Goal: Book appointment/travel/reservation

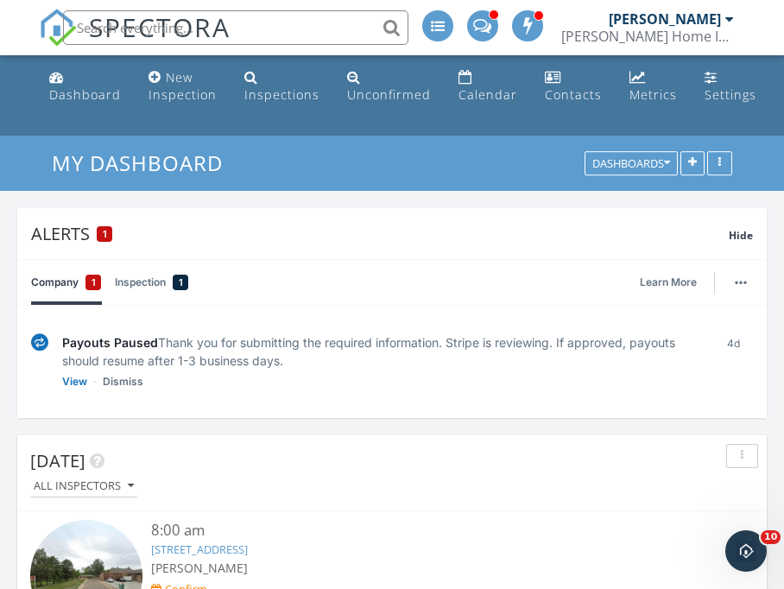
drag, startPoint x: 476, startPoint y: 78, endPoint x: 459, endPoint y: 137, distance: 62.0
click at [476, 78] on link "Calendar" at bounding box center [487, 86] width 73 height 49
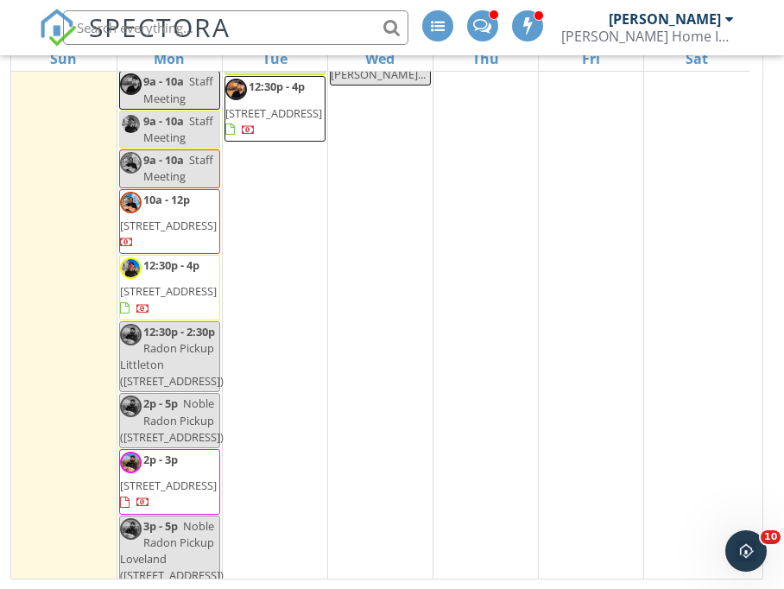
scroll to position [3625, 0]
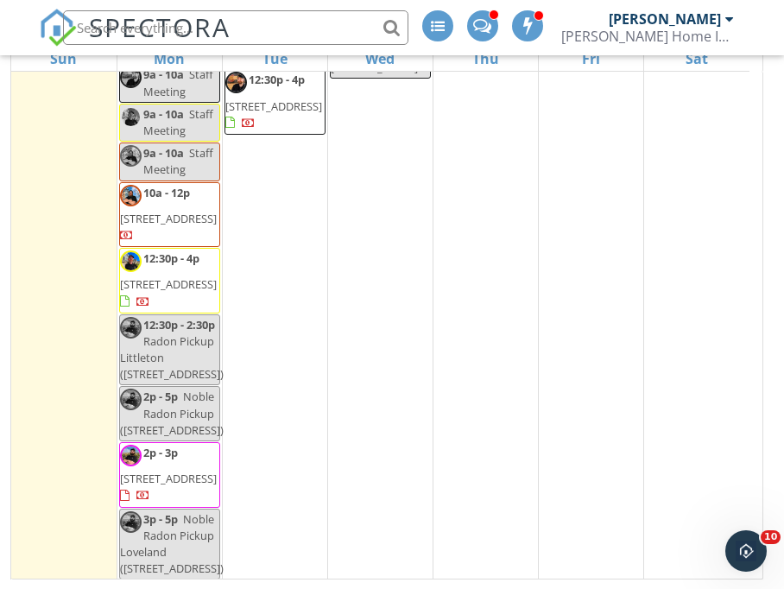
click at [147, 381] on span "Radon Pickup Littleton ([STREET_ADDRESS])" at bounding box center [172, 357] width 104 height 48
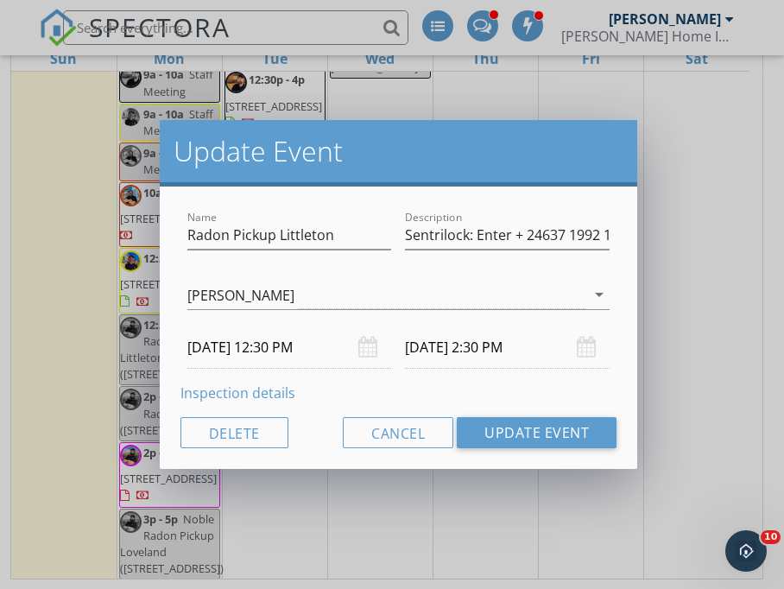
click at [288, 350] on input "09/29/2025 12:30 PM" at bounding box center [289, 347] width 205 height 42
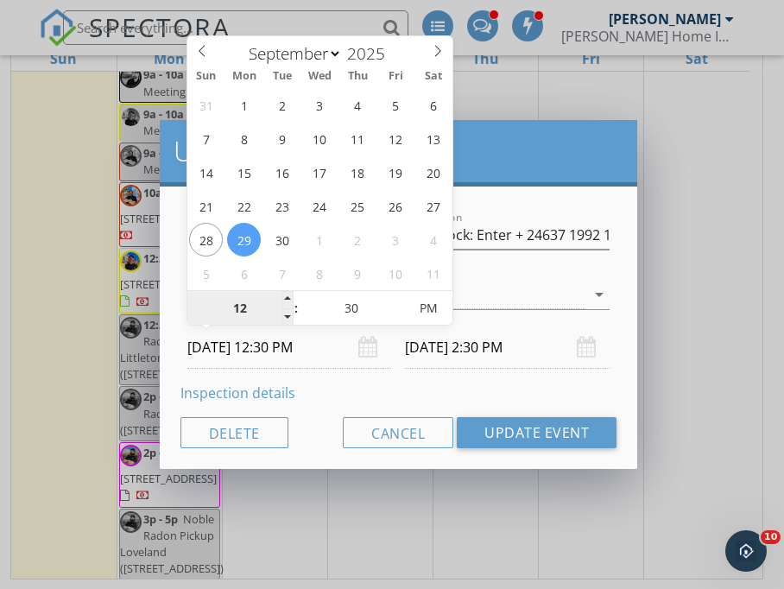
click at [243, 311] on input "12" at bounding box center [240, 309] width 106 height 35
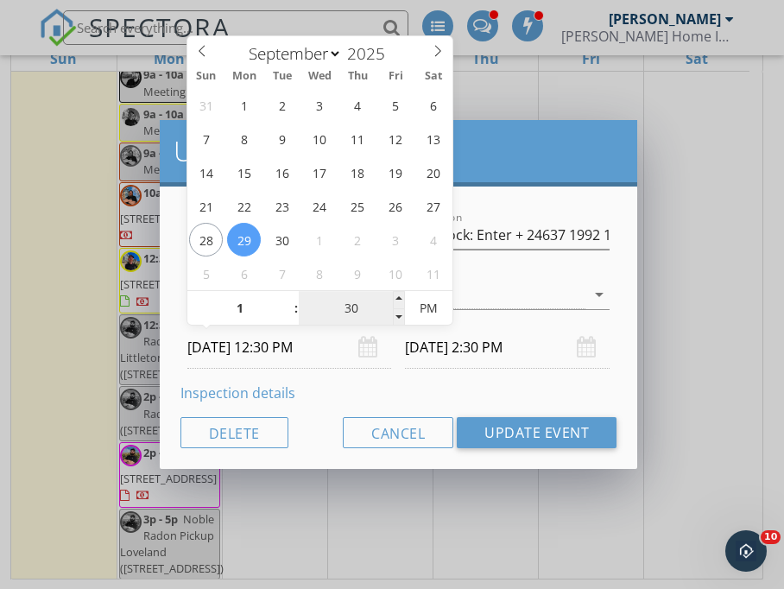
type input "01"
type input "09/29/2025 1:30 PM"
click at [342, 315] on input "30" at bounding box center [352, 309] width 106 height 35
type input "1"
type input "03"
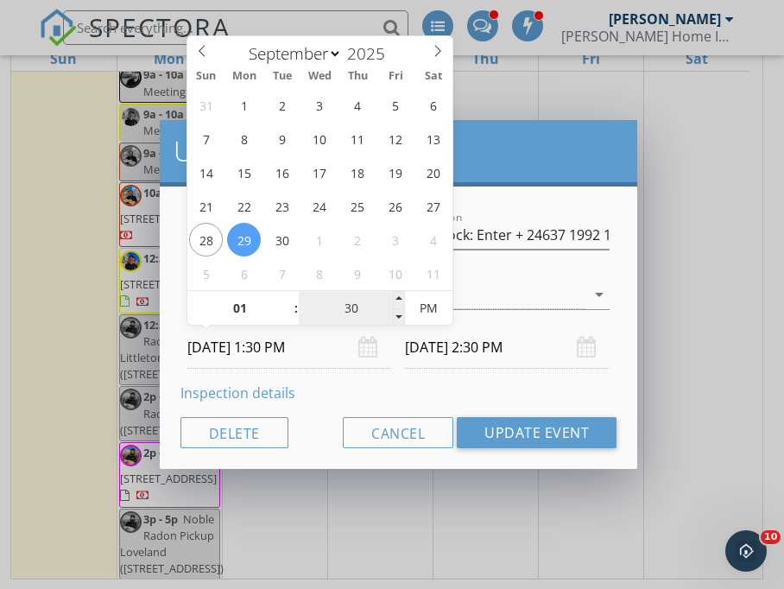
type input "09/29/2025 3:30 PM"
type input "15"
type input "09/29/2025 1:15 PM"
click at [387, 395] on div "Inspection details" at bounding box center [398, 392] width 437 height 21
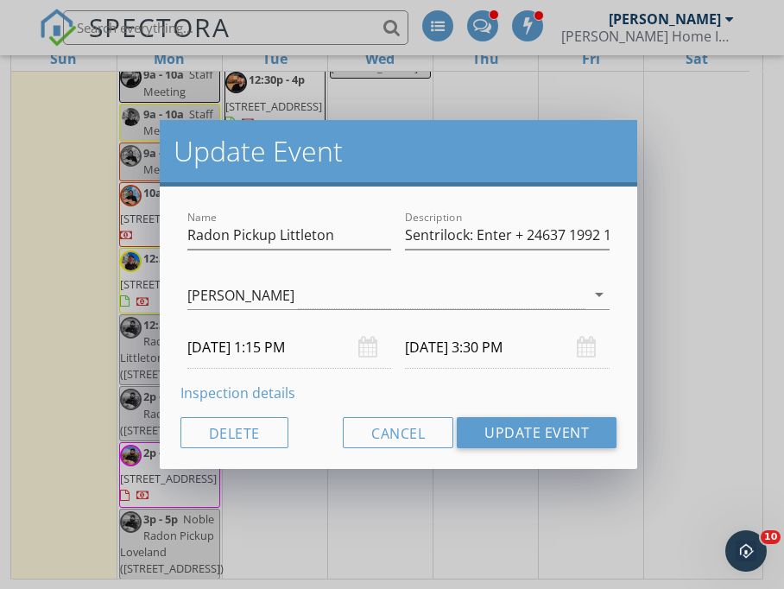
type input "15"
type input "09/29/2025 3:15 PM"
click at [473, 346] on input "09/29/2025 3:15 PM" at bounding box center [507, 347] width 205 height 42
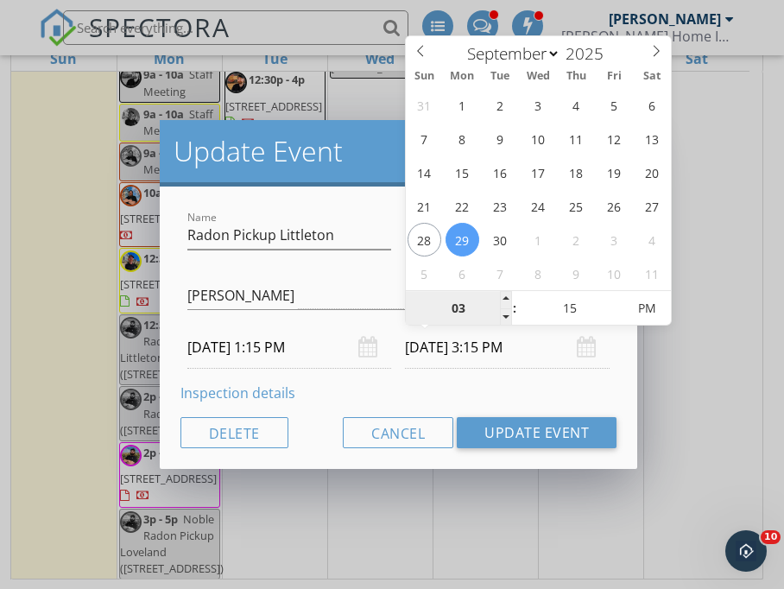
click at [459, 312] on input "03" at bounding box center [459, 309] width 106 height 35
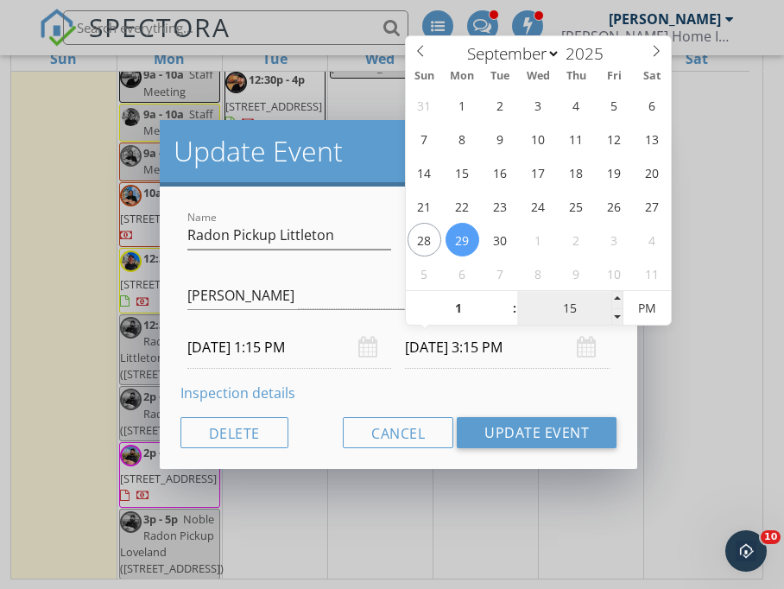
type input "01"
type input "09/29/2025 1:15 PM"
click at [570, 308] on input "15" at bounding box center [570, 309] width 106 height 35
type input "45"
type input "09/29/2025 1:45 PM"
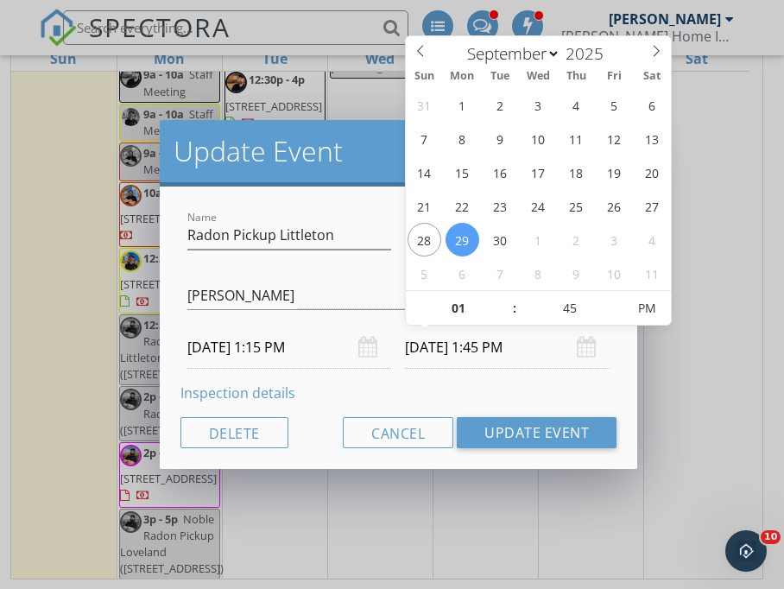
click at [368, 372] on div "Name Radon Pickup Littleton Description Sentrilock: Enter + 24637 1992 1570 + E…" at bounding box center [399, 327] width 478 height 282
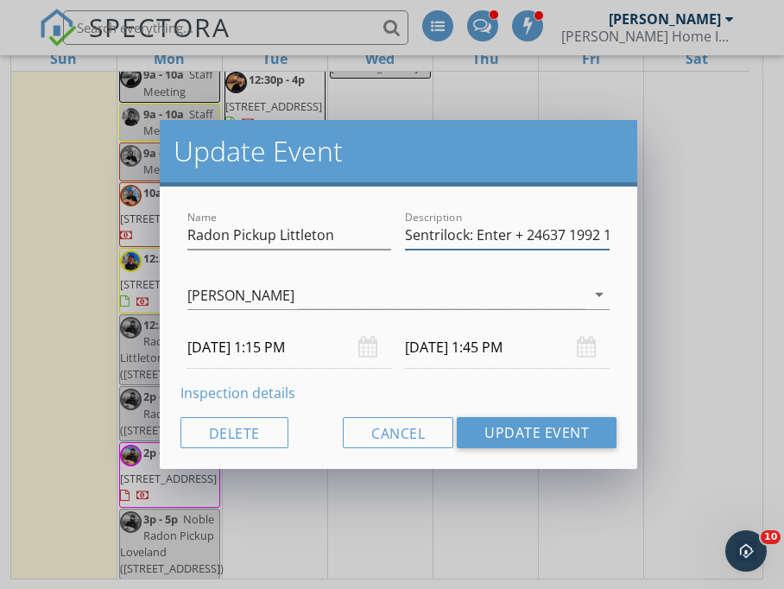
click at [580, 237] on input "Sentrilock: Enter + 24637 1992 1570 + Enter" at bounding box center [507, 235] width 205 height 28
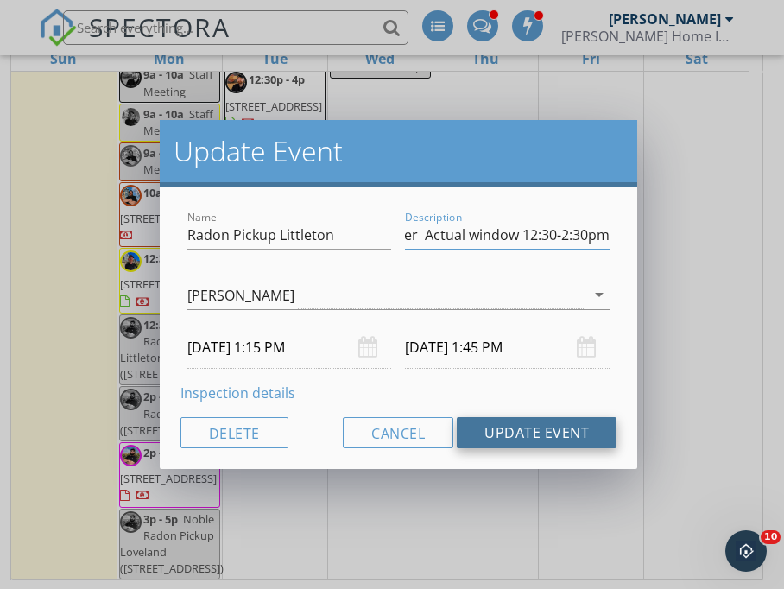
type input "Sentrilock: Enter + 24637 1992 1570 + Enter Actual window 12:30-2:30pm"
click at [539, 432] on button "Update Event" at bounding box center [537, 432] width 160 height 31
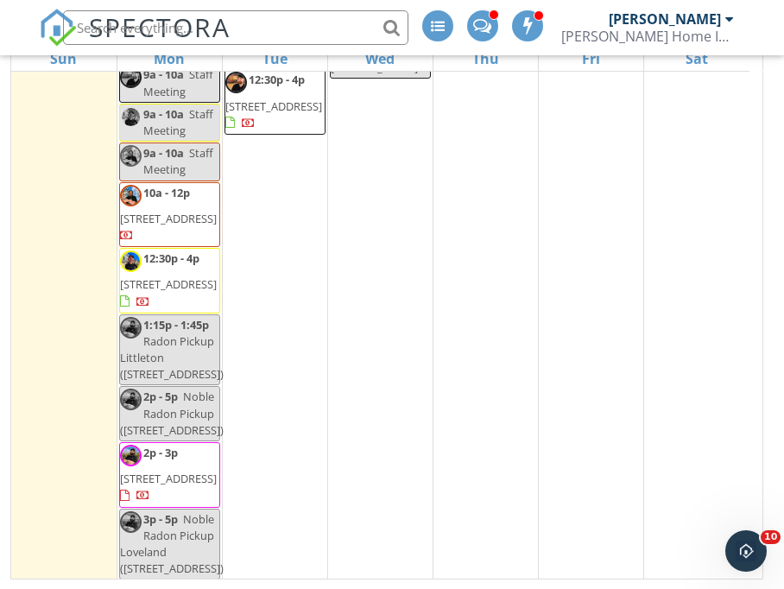
scroll to position [3698, 0]
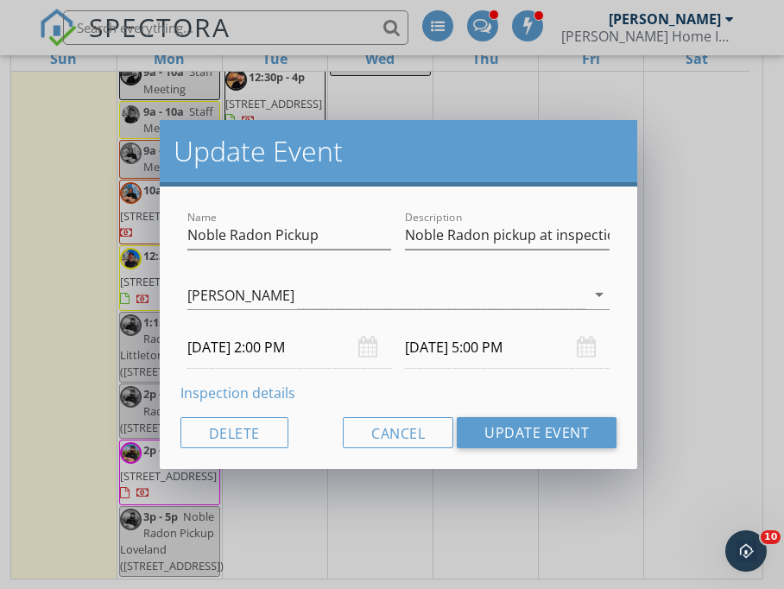
click at [508, 350] on input "09/29/2025 5:00 PM" at bounding box center [507, 347] width 205 height 42
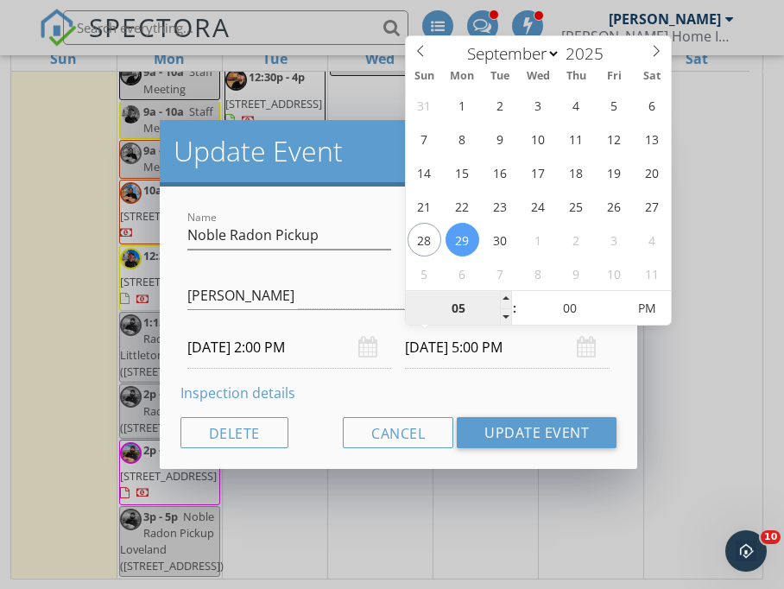
click at [461, 310] on input "05" at bounding box center [459, 309] width 106 height 35
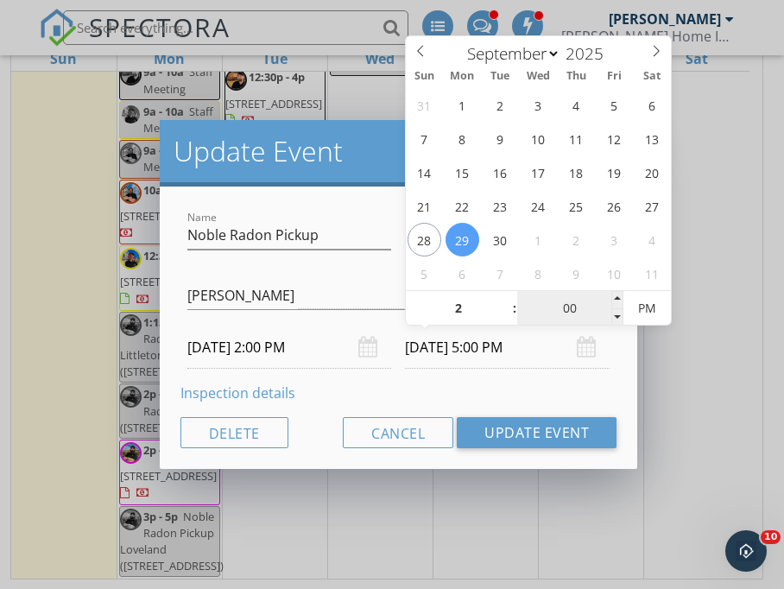
type input "02"
type input "09/29/2025 2:00 PM"
click at [566, 309] on input "00" at bounding box center [570, 309] width 106 height 35
type input "30"
type input "09/29/2025 2:30 PM"
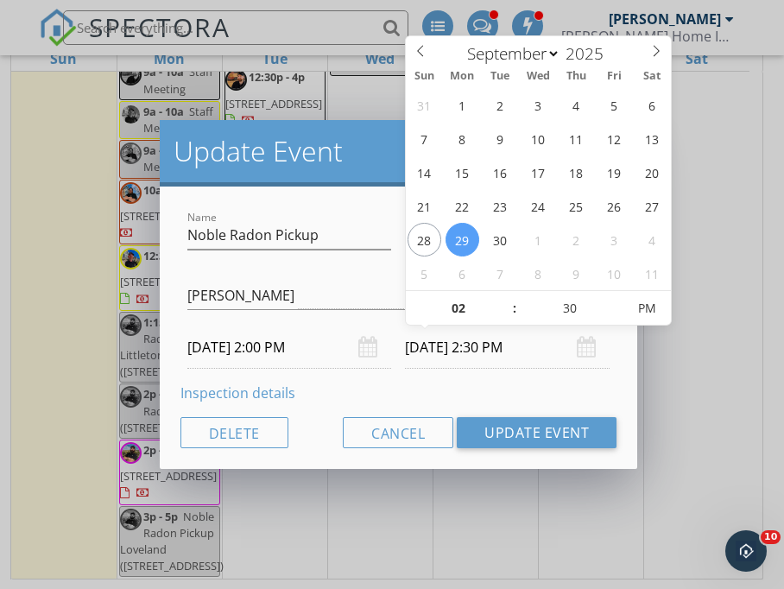
click at [370, 380] on div "Name Noble Radon Pickup Description Noble Radon pickup at inspection John Lockh…" at bounding box center [399, 327] width 478 height 282
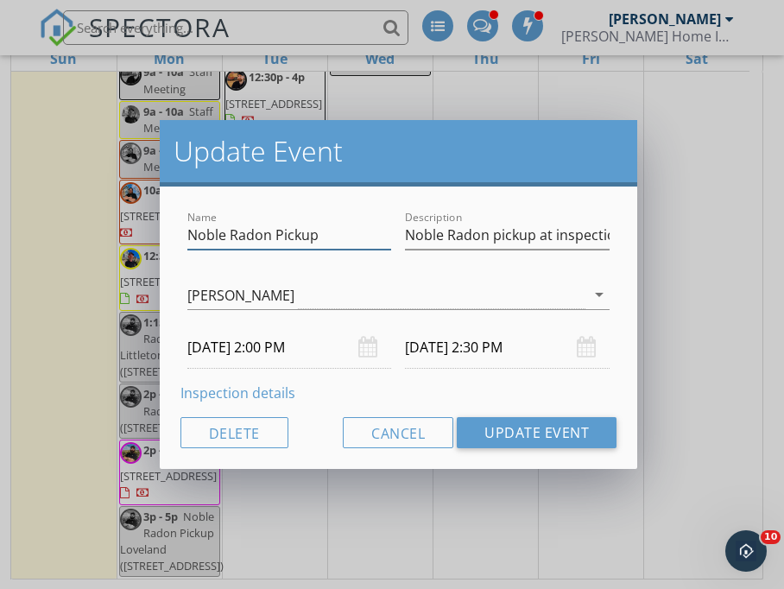
click at [344, 236] on input "Noble Radon Pickup" at bounding box center [289, 235] width 205 height 28
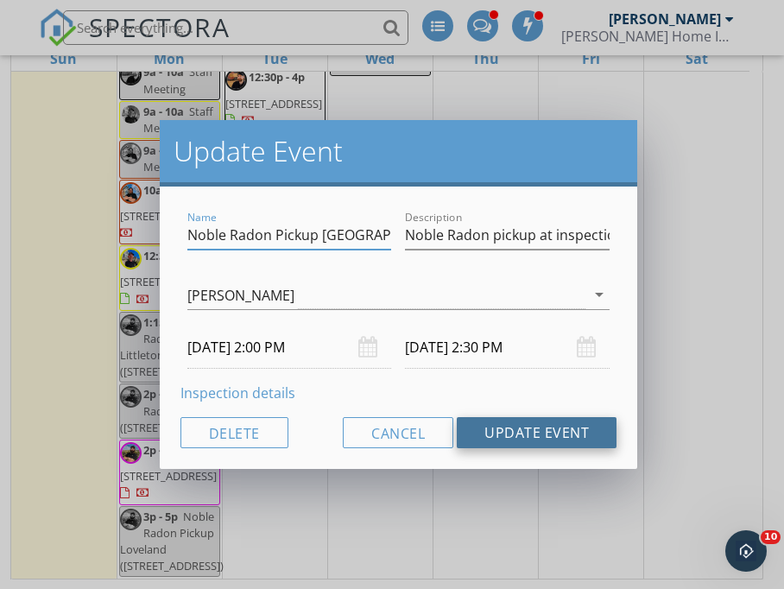
type input "Noble Radon Pickup Denver"
click at [532, 430] on button "Update Event" at bounding box center [537, 432] width 160 height 31
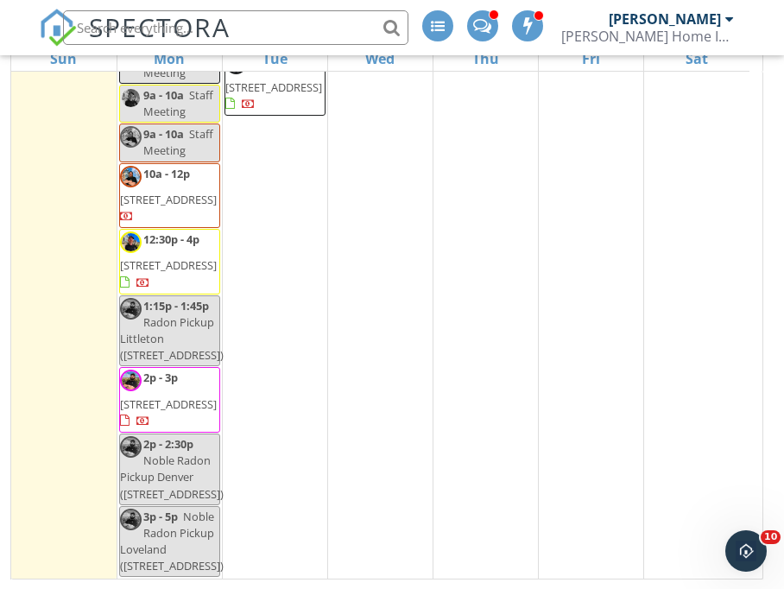
scroll to position [3711, 0]
click at [176, 457] on span "Noble Radon Pickup Denver (2726 W 1st Ave, Denver)" at bounding box center [172, 476] width 104 height 48
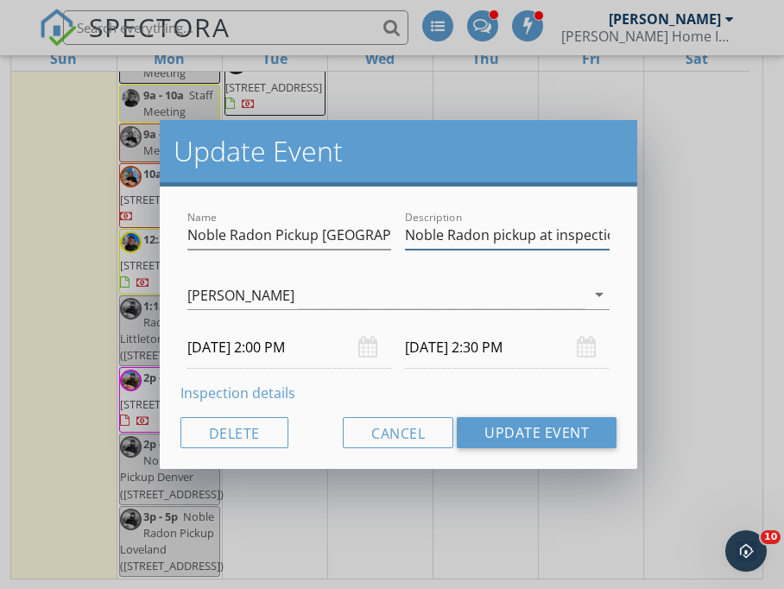
click at [513, 231] on input "Noble Radon pickup at inspection" at bounding box center [507, 235] width 205 height 28
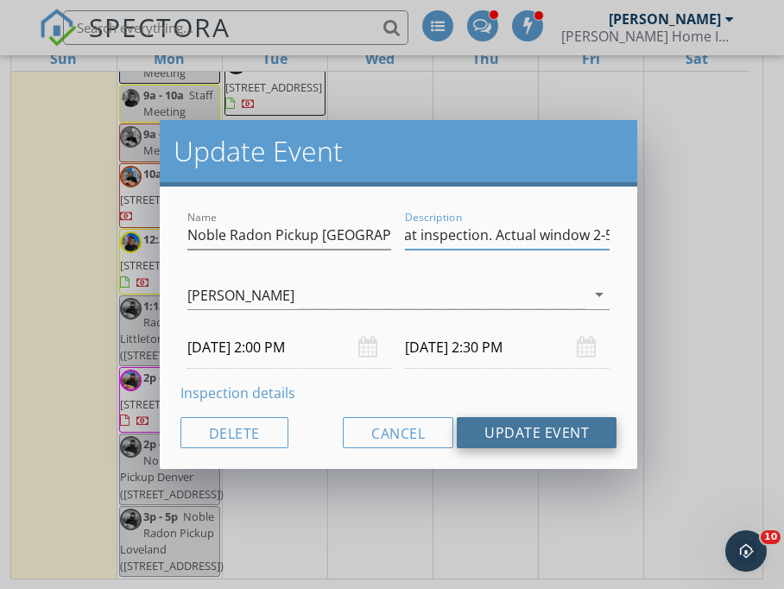
type input "Noble Radon pickup at inspection. Actual window 2-5"
click at [561, 432] on button "Update Event" at bounding box center [537, 432] width 160 height 31
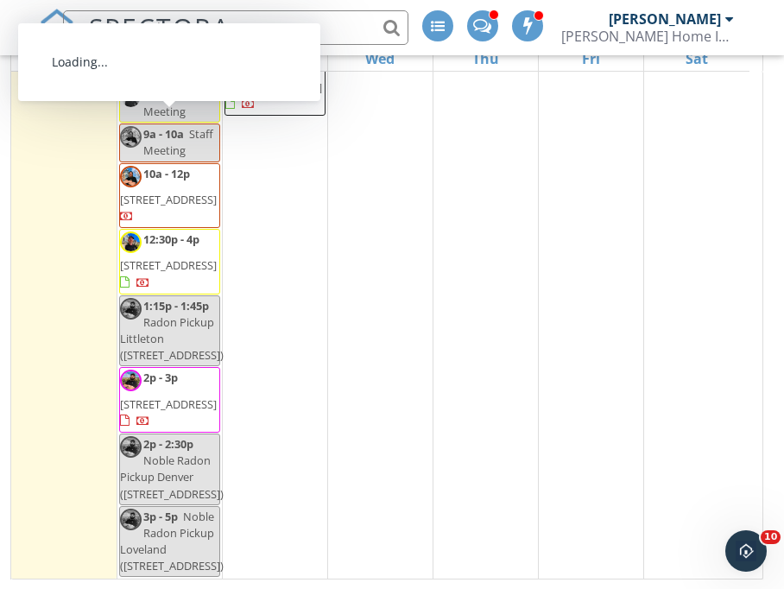
scroll to position [3715, 0]
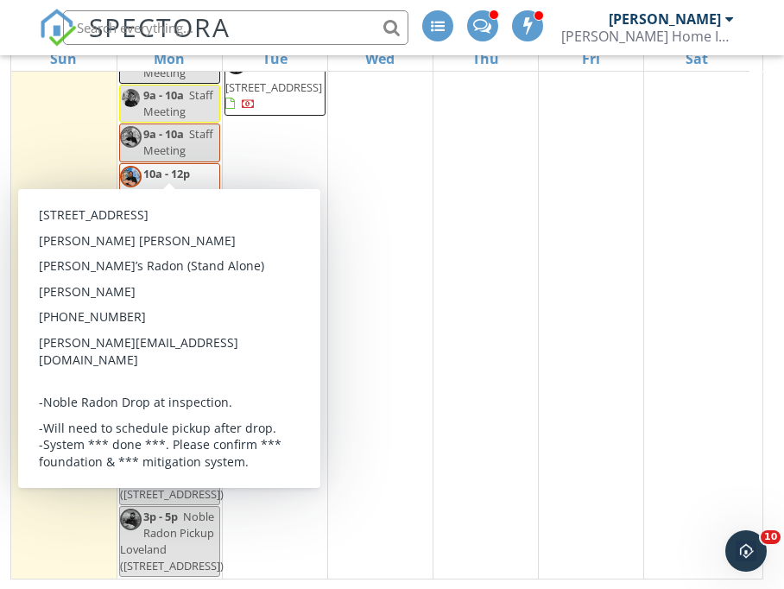
click at [601, 203] on div "3 8a - 12p 3600 Pearl St 2, Boulder 80301" at bounding box center [591, 193] width 104 height 769
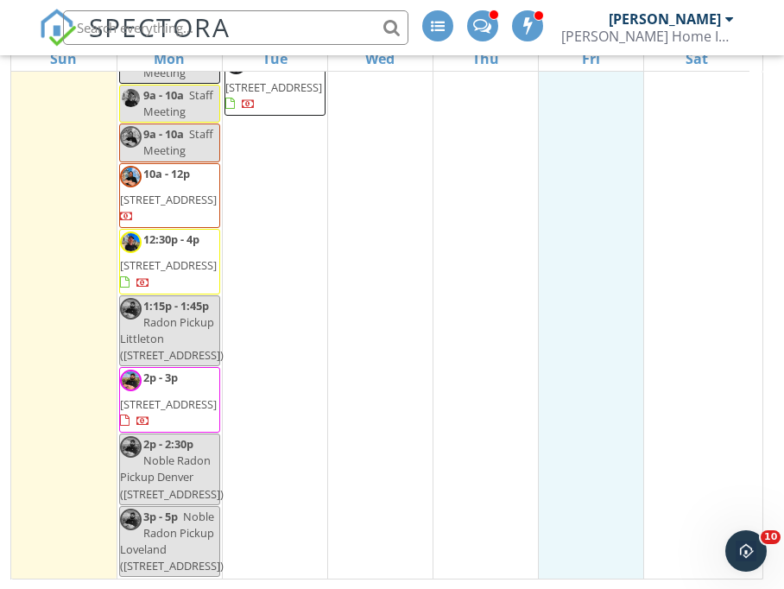
drag, startPoint x: 601, startPoint y: 203, endPoint x: 173, endPoint y: 376, distance: 461.9
click at [173, 396] on span "803 Imperial Ct, Loveland 80537" at bounding box center [168, 404] width 97 height 16
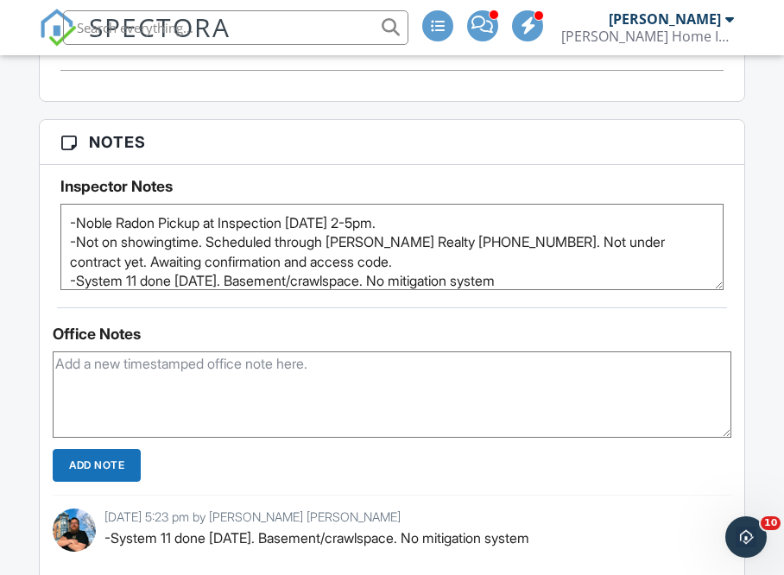
drag, startPoint x: 382, startPoint y: 255, endPoint x: 523, endPoint y: 236, distance: 142.0
click at [523, 236] on textarea "-Noble Radon Pickup at Inspection Monday 9/29 2-5pm. -Not on showingtime. Sched…" at bounding box center [391, 247] width 662 height 86
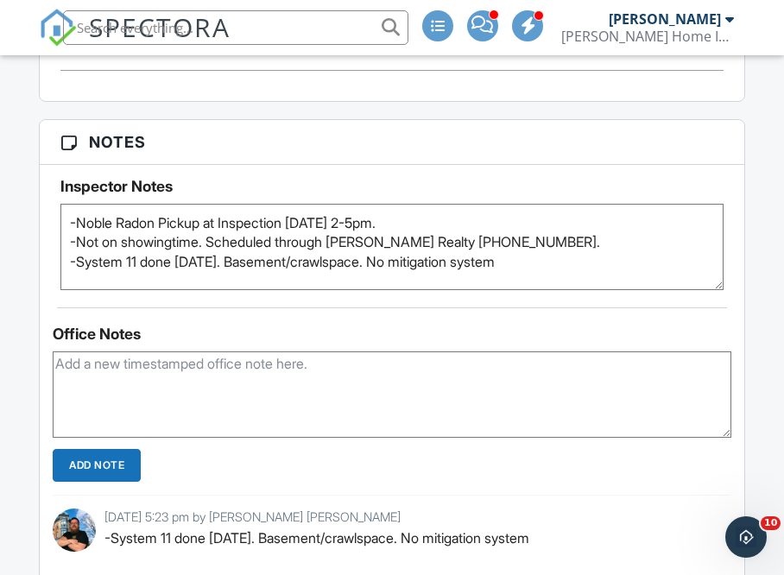
type textarea "-Noble Radon Pickup at Inspection [DATE] 2-5pm. -Not on showingtime. Scheduled …"
click at [380, 336] on div "Office Notes" at bounding box center [392, 333] width 678 height 17
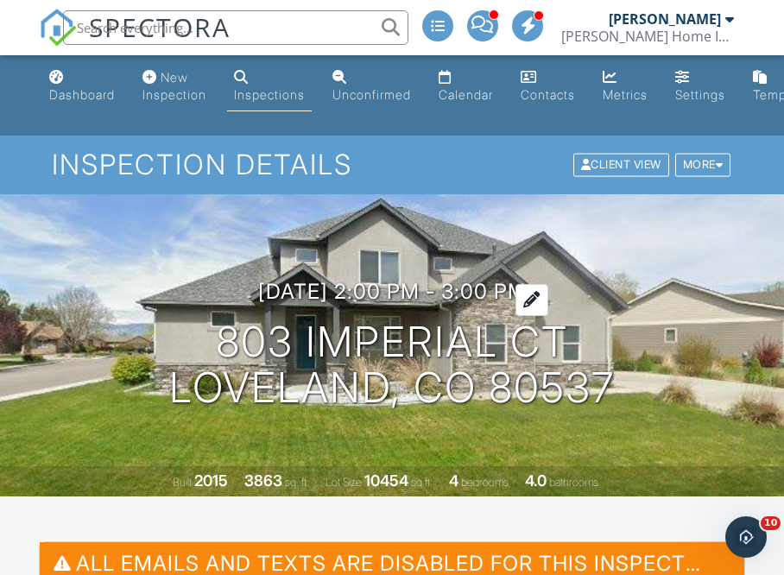
click at [476, 289] on h3 "09/29/2025 2:00 pm - 3:00 pm" at bounding box center [392, 291] width 268 height 23
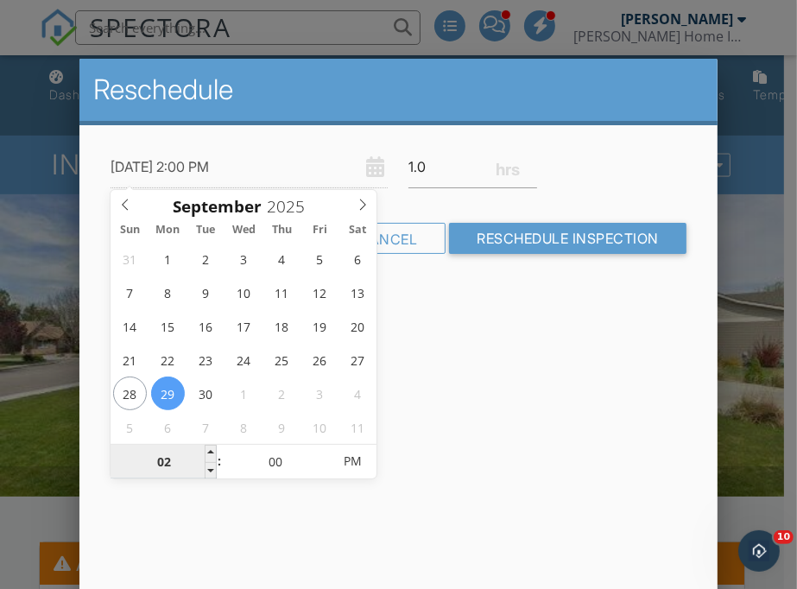
click at [169, 462] on input "02" at bounding box center [163, 462] width 106 height 35
type input "03"
type input "[DATE] 3:00 PM"
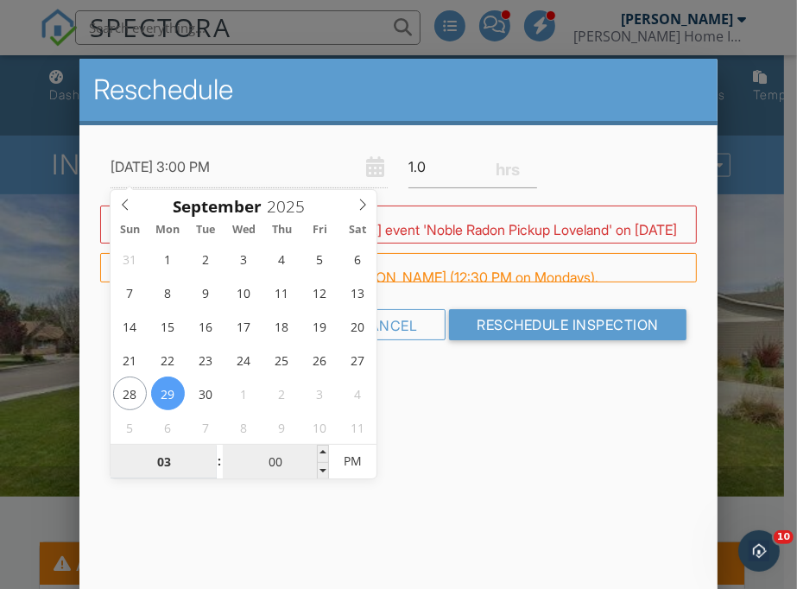
type input "03"
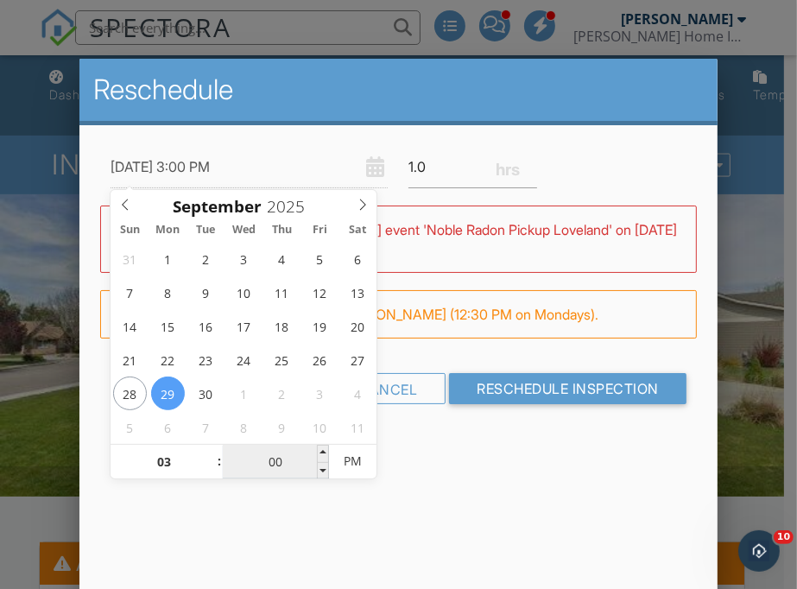
click at [275, 464] on input "00" at bounding box center [276, 462] width 106 height 35
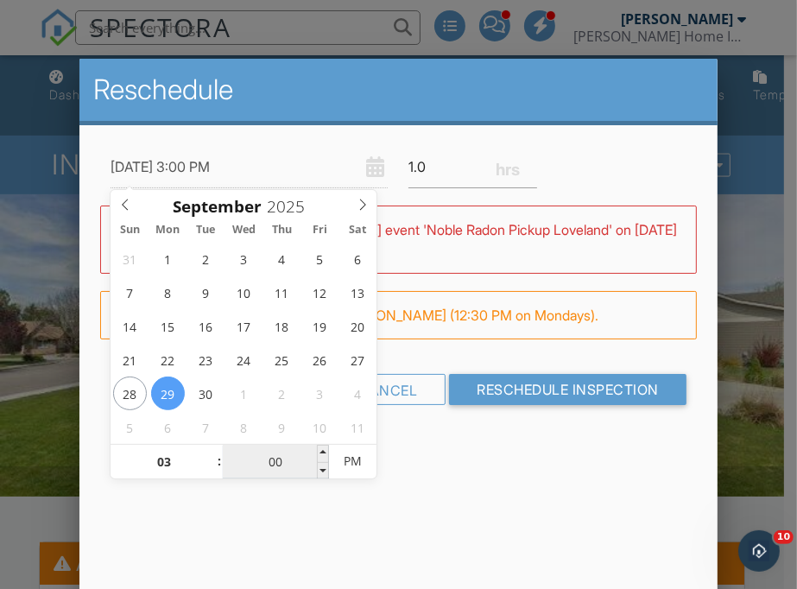
type input "09/29/2025 3:03 PM"
type input "03"
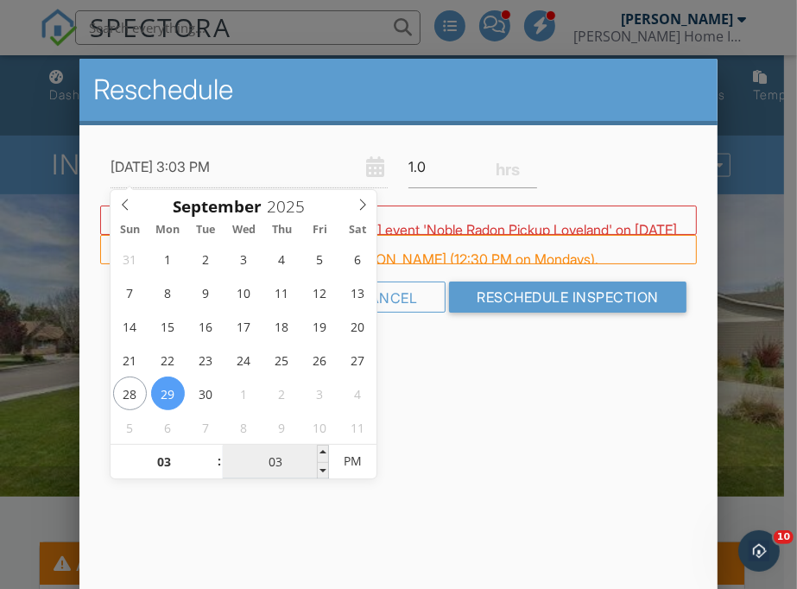
type input "09/29/2025 3:30 PM"
type input "30"
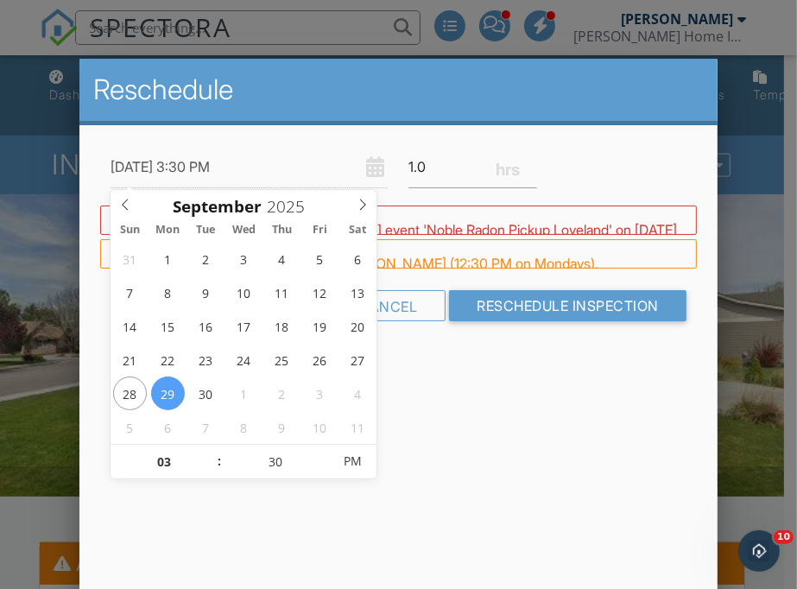
click at [449, 482] on div "Reschedule 09/29/2025 3:30 PM 1.0 Warning: this date/time is in the past. WARNI…" at bounding box center [397, 361] width 637 height 604
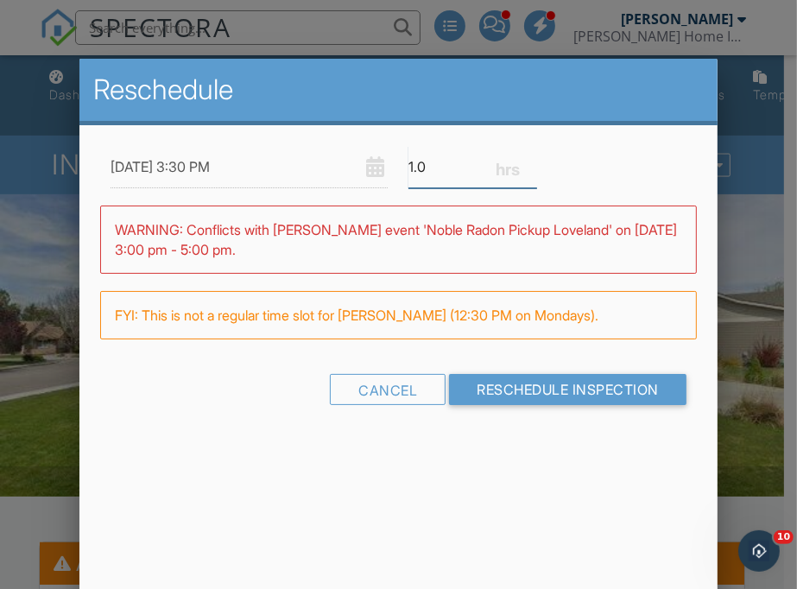
click at [440, 165] on input "1.0" at bounding box center [472, 167] width 129 height 42
type input "1"
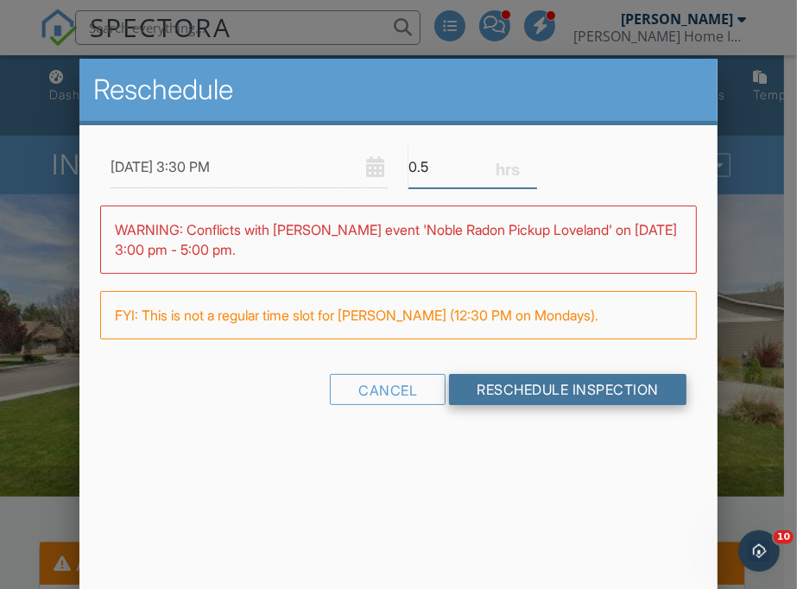
type input "0.5"
click at [569, 389] on div "09/29/2025 3:30 PM 0.5 Warning: this date/time is in the past. WARNING: Conflic…" at bounding box center [397, 290] width 637 height 331
drag, startPoint x: 558, startPoint y: 386, endPoint x: 408, endPoint y: 480, distance: 176.5
click at [557, 391] on input "Reschedule Inspection" at bounding box center [567, 389] width 237 height 31
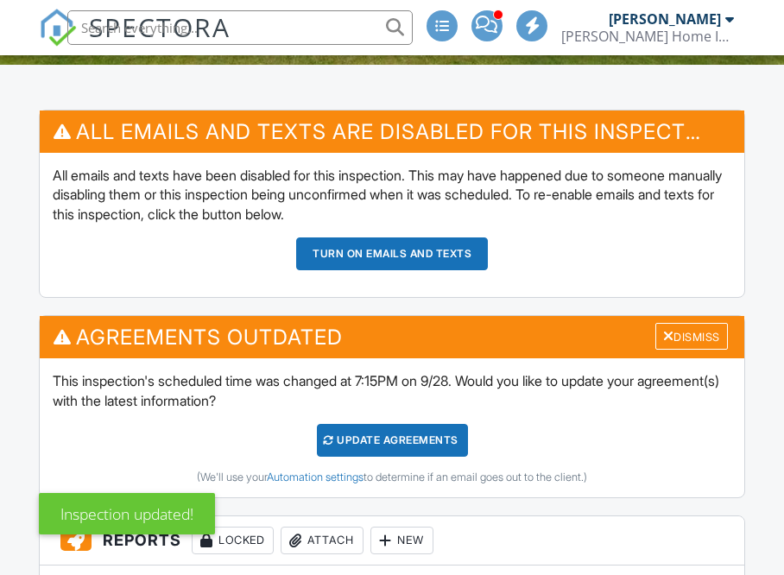
scroll to position [432, 0]
click at [698, 334] on div "Dismiss" at bounding box center [691, 336] width 73 height 27
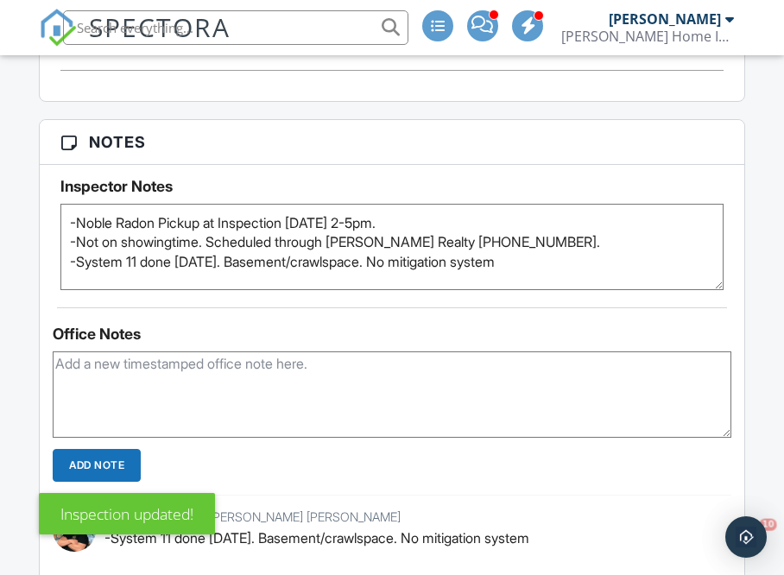
scroll to position [0, 0]
click at [476, 209] on textarea "-Noble Radon Pickup at Inspection Monday 9/29 2-5pm. -Not on showingtime. Sched…" at bounding box center [391, 247] width 662 height 86
click at [558, 165] on div "Inspector Notes -Noble Radon Pickup at Inspection Monday 9/29 2-5pm. -Not on sh…" at bounding box center [391, 227] width 703 height 125
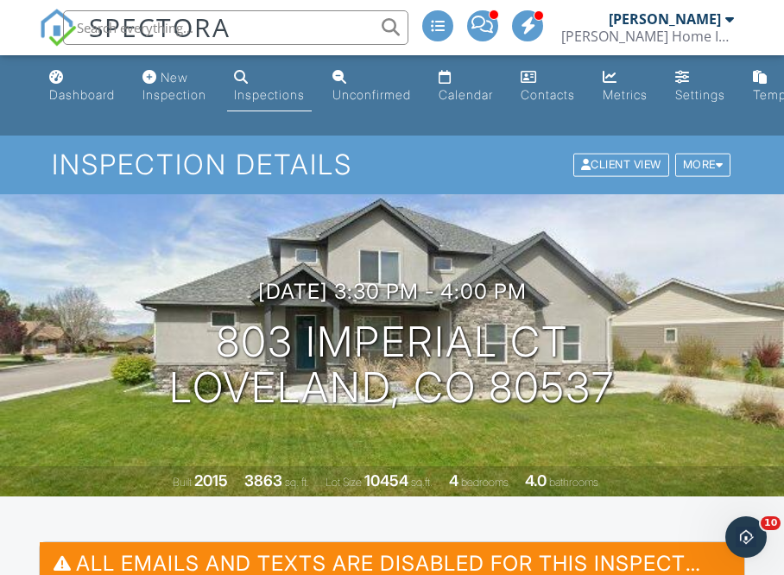
click at [490, 85] on link "Calendar" at bounding box center [466, 86] width 68 height 49
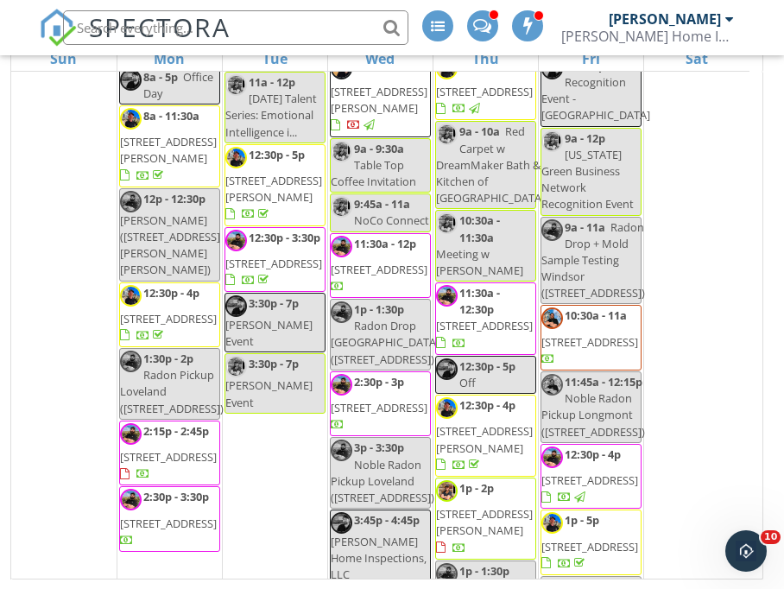
scroll to position [3715, 0]
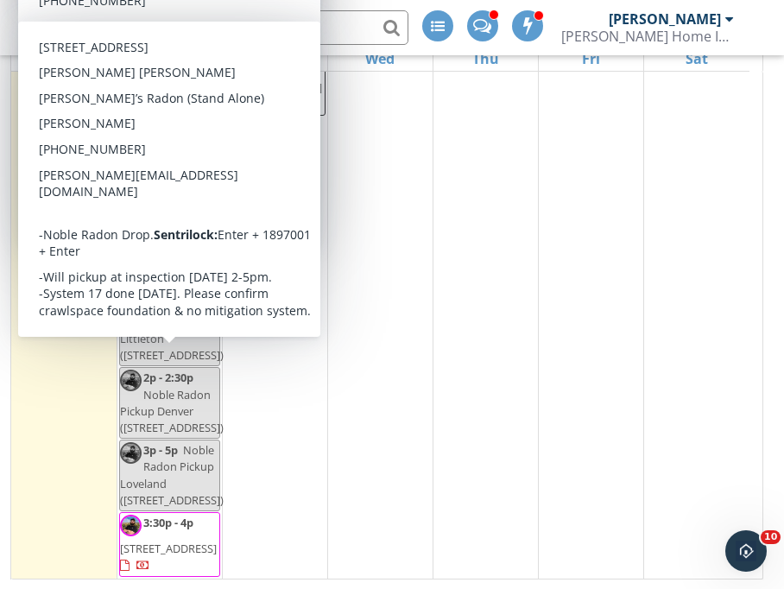
click at [545, 302] on div "3 8a - 12p 3600 Pearl St 2, Boulder 80301" at bounding box center [591, 193] width 104 height 769
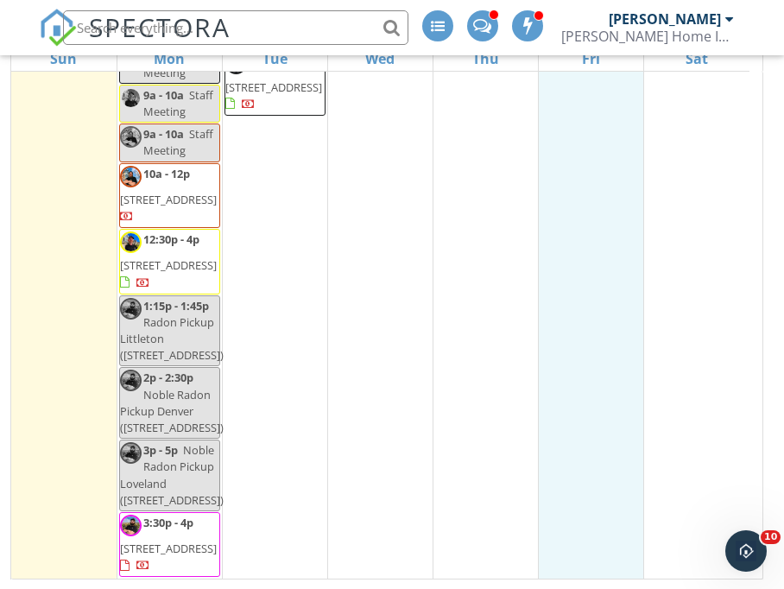
click at [175, 468] on span "Noble Radon Pickup Loveland (3068 Aries Dr, Loveland)" at bounding box center [172, 475] width 104 height 66
select select "8"
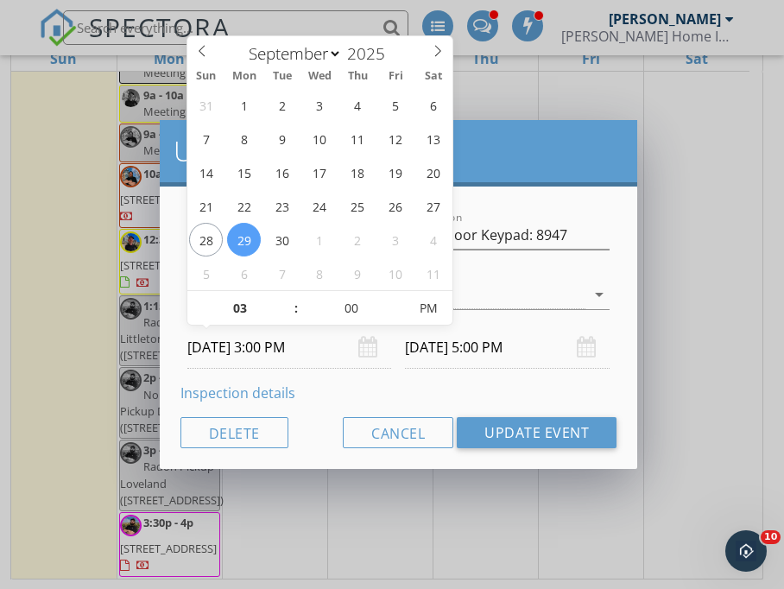
click at [274, 348] on input "09/29/2025 3:00 PM" at bounding box center [289, 347] width 205 height 42
click at [351, 306] on input "00" at bounding box center [352, 309] width 106 height 35
type input "45"
type input "09/29/2025 3:45 PM"
click at [516, 388] on div "Inspection details" at bounding box center [398, 392] width 437 height 21
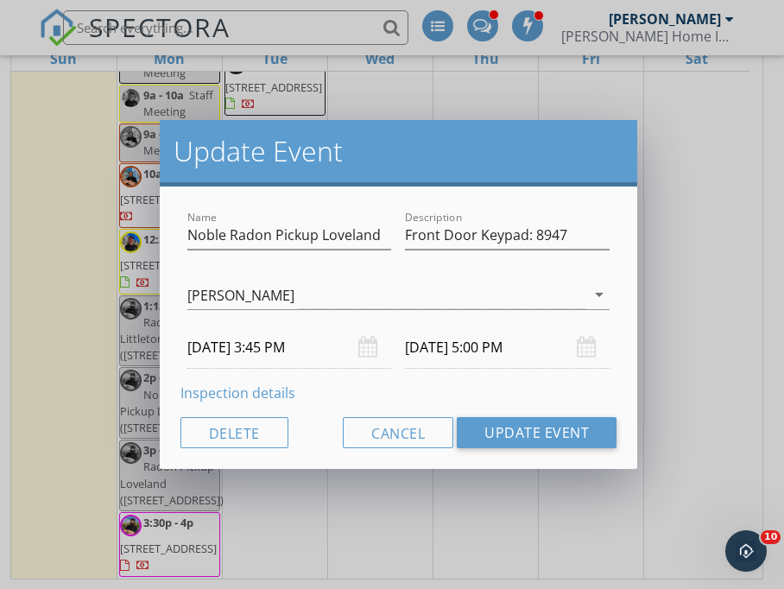
type input "45"
type input "09/29/2025 5:45 PM"
click at [516, 349] on input "09/29/2025 5:45 PM" at bounding box center [507, 347] width 205 height 42
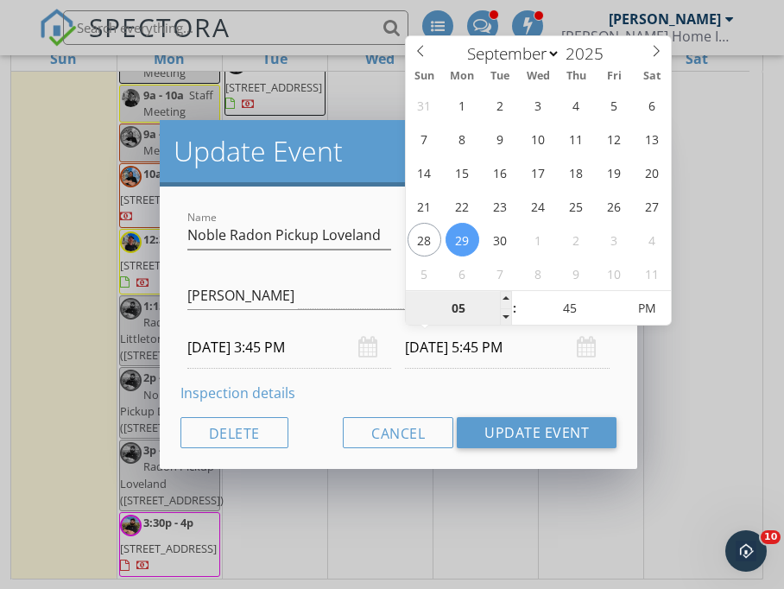
click at [457, 310] on input "05" at bounding box center [459, 309] width 106 height 35
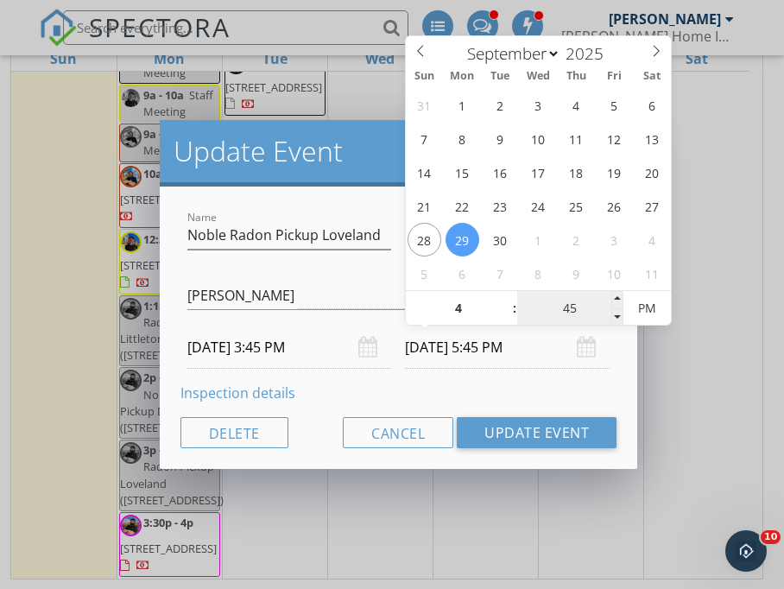
type input "04"
type input "09/29/2025 4:45 PM"
click at [563, 308] on input "45" at bounding box center [570, 309] width 106 height 35
type input "15"
type input "09/29/2025 4:15 PM"
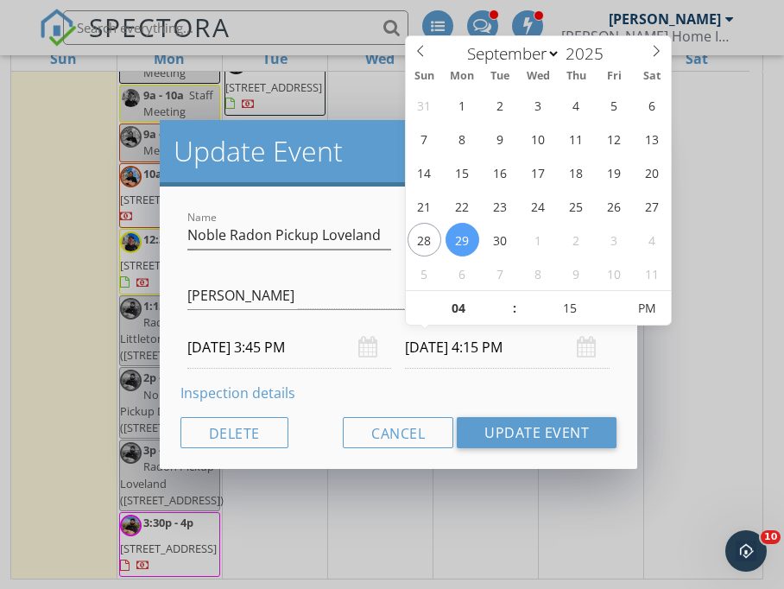
click at [433, 394] on div "Inspection details" at bounding box center [398, 392] width 437 height 21
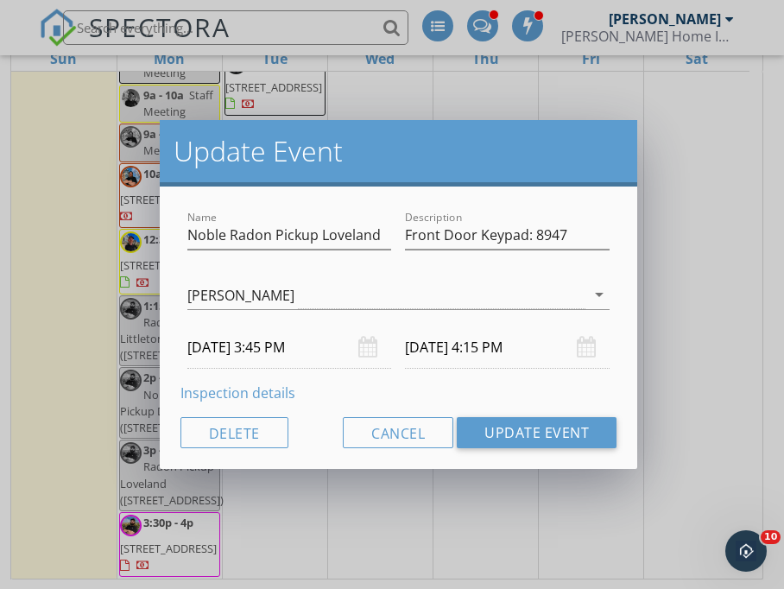
click at [612, 227] on div "Description Front Door Keypad: 8947" at bounding box center [507, 237] width 218 height 60
click at [591, 237] on input "Front Door Keypad: 8947" at bounding box center [507, 235] width 205 height 28
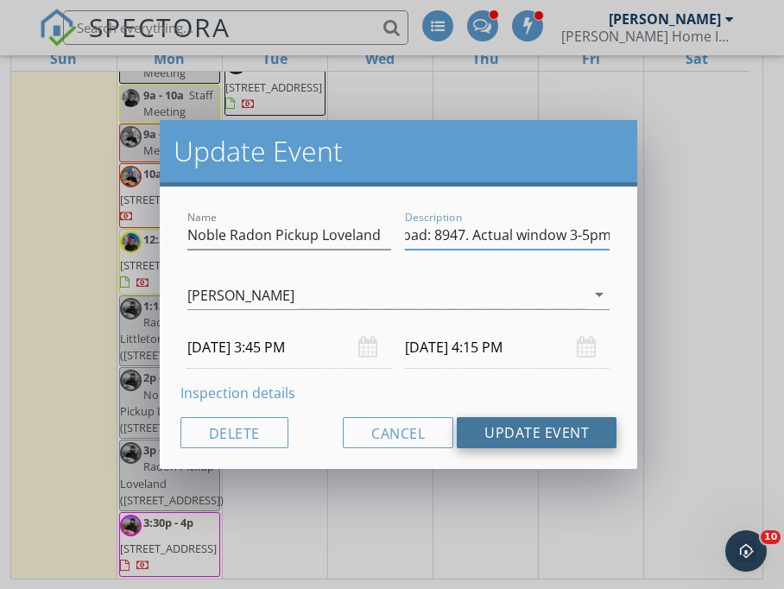
type input "Front Door Keypad: 8947. Actual window 3-5pm"
click at [548, 433] on button "Update Event" at bounding box center [537, 432] width 160 height 31
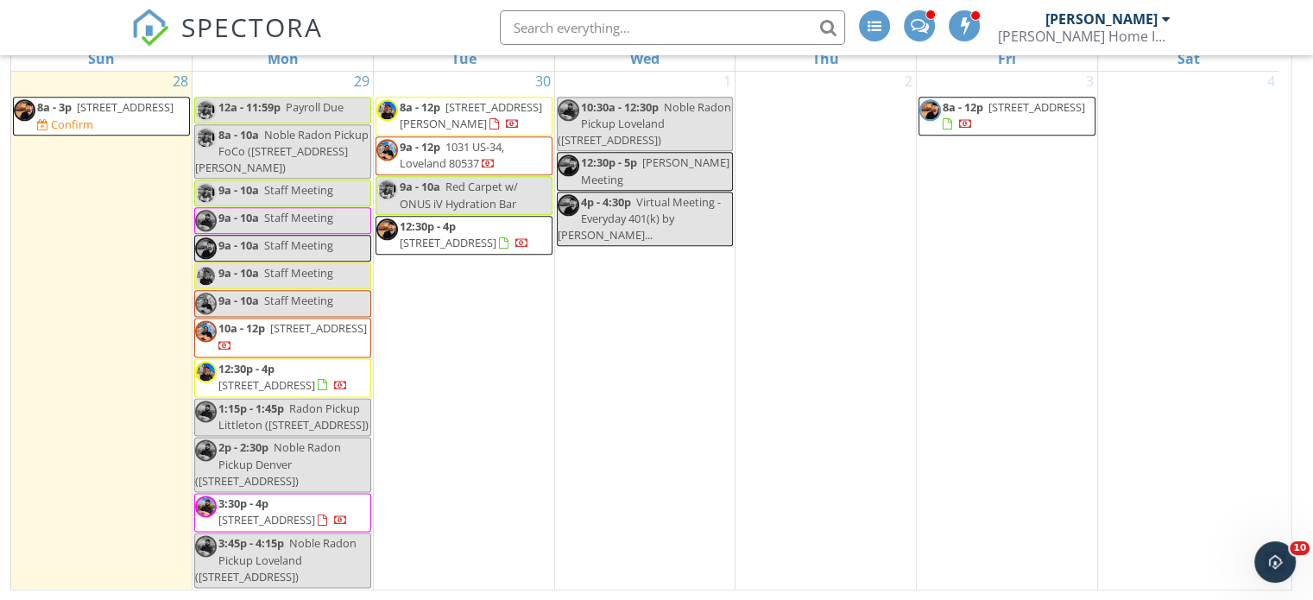
scroll to position [2135, 0]
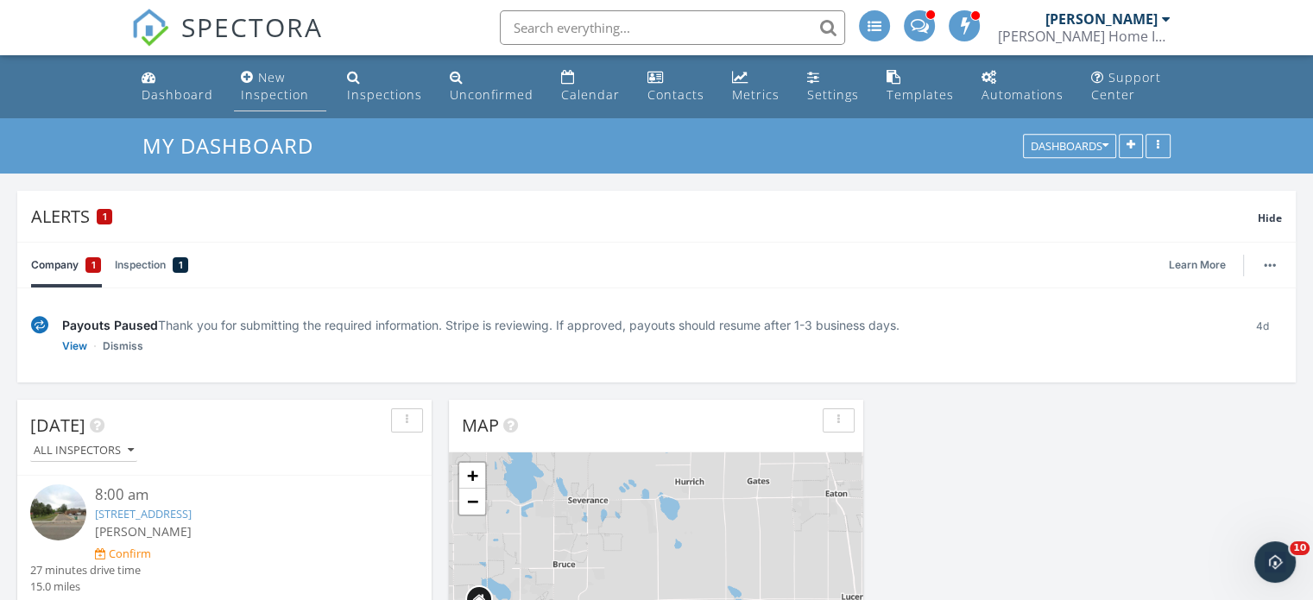
drag, startPoint x: 266, startPoint y: 89, endPoint x: 256, endPoint y: 72, distance: 19.7
click at [266, 89] on div "New Inspection" at bounding box center [275, 86] width 68 height 34
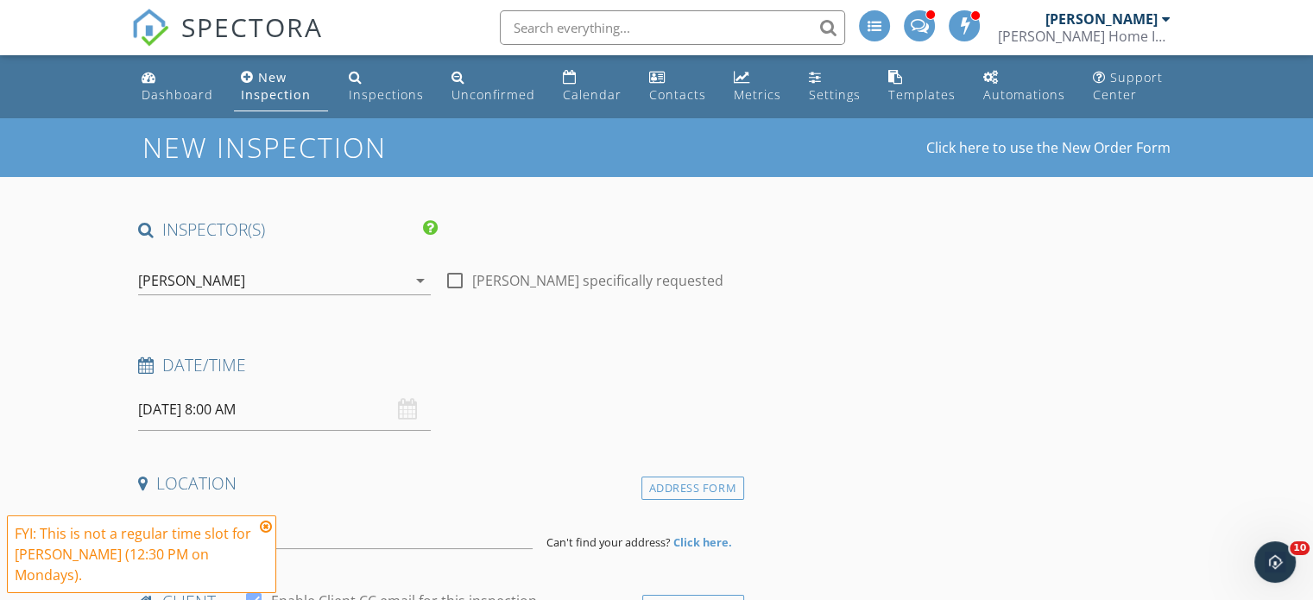
drag, startPoint x: 577, startPoint y: 98, endPoint x: 659, endPoint y: 255, distance: 176.8
click at [579, 98] on div "Calendar" at bounding box center [592, 94] width 59 height 16
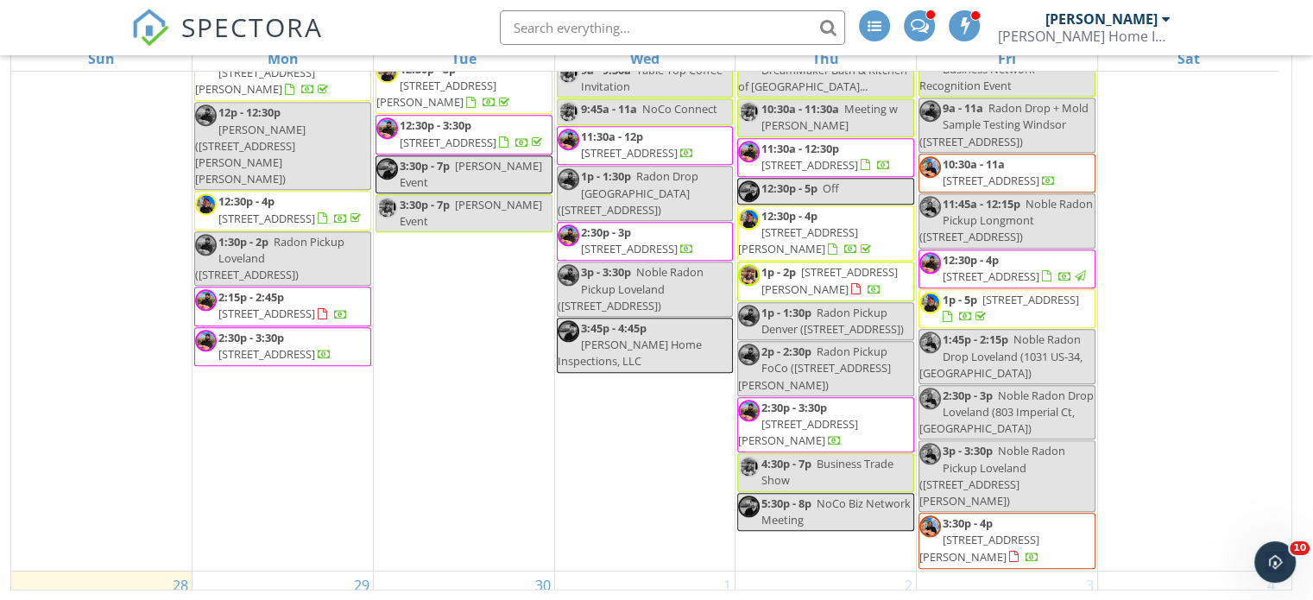
scroll to position [2135, 0]
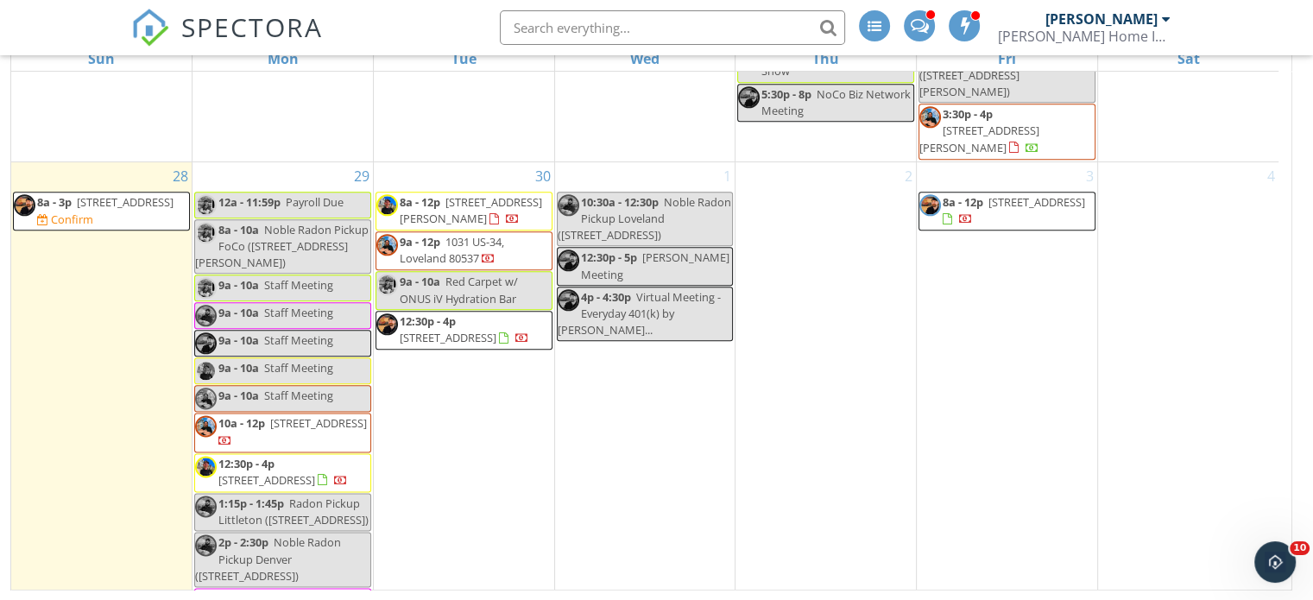
click at [480, 325] on div "30 8a - 12p 1720 Morningstar Way, Fort Collins 80525 9a - 12p 1031 US-34, Lovel…" at bounding box center [464, 423] width 180 height 522
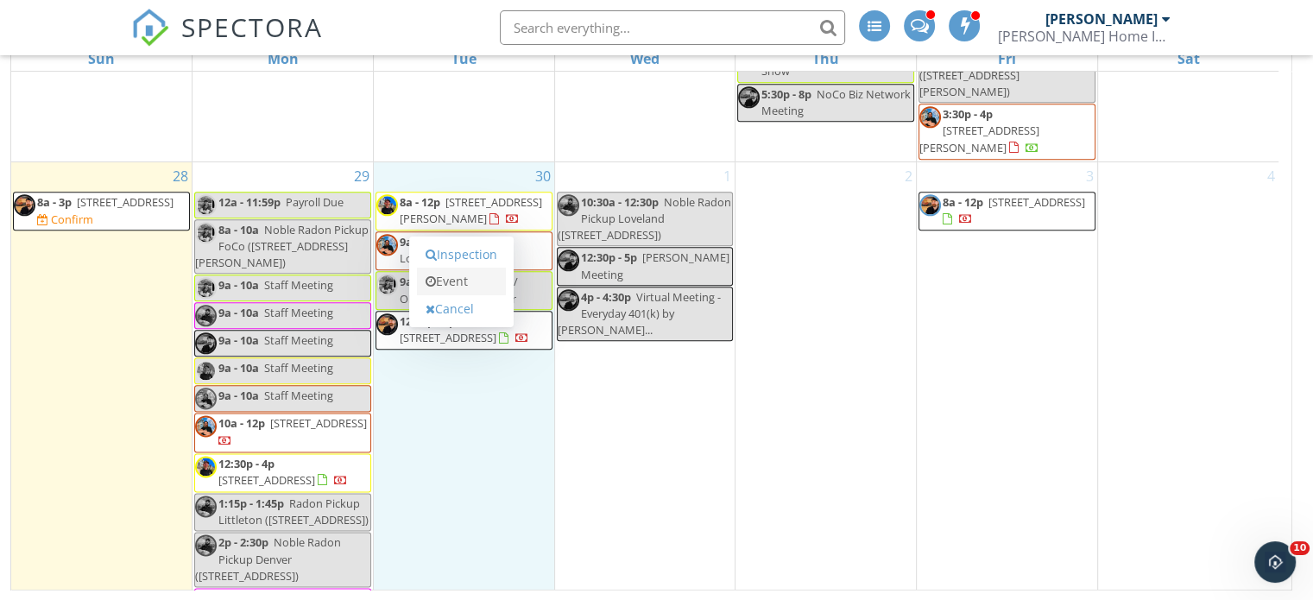
click at [476, 287] on link "Event" at bounding box center [461, 282] width 89 height 28
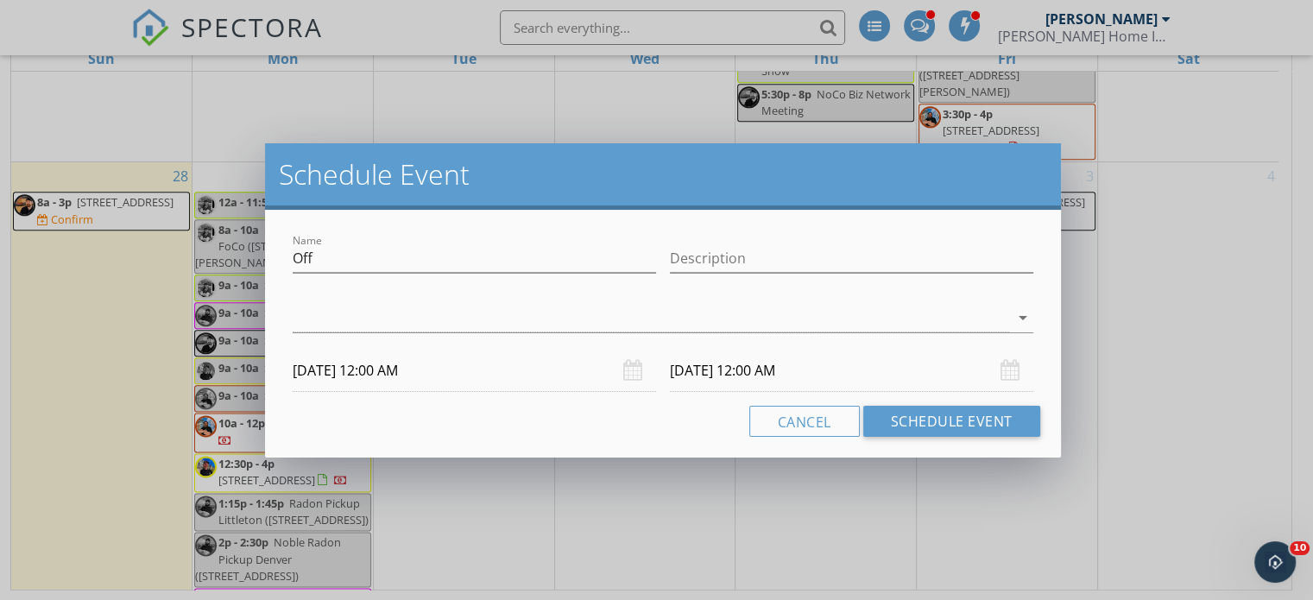
click at [469, 280] on div at bounding box center [474, 285] width 363 height 10
click at [464, 252] on input "Off" at bounding box center [474, 258] width 363 height 28
type input "O"
type input "Inspection Pending - New Build Brianna Beans"
click at [780, 330] on div at bounding box center [651, 318] width 716 height 28
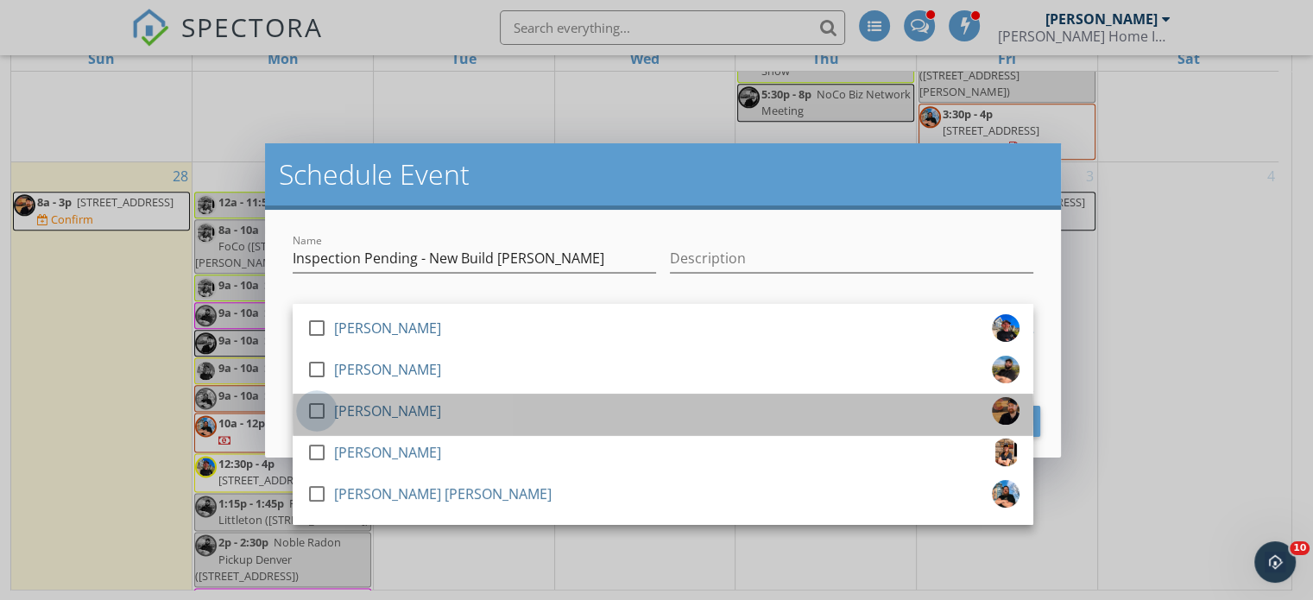
click at [314, 410] on div at bounding box center [316, 410] width 29 height 29
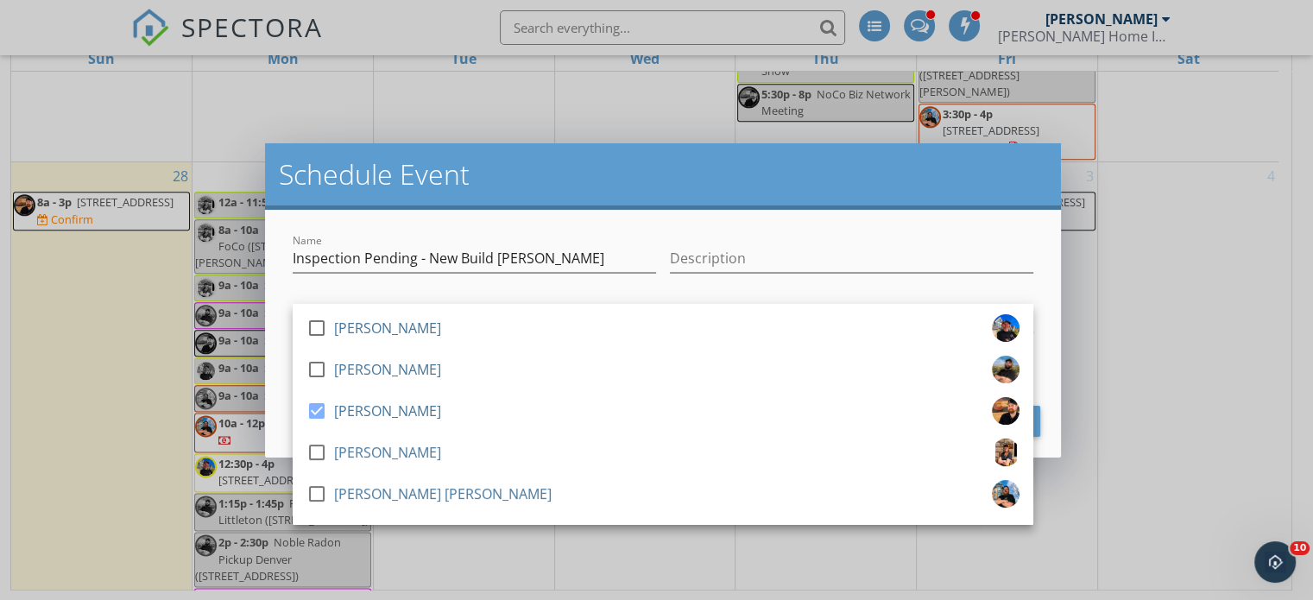
click at [569, 180] on h2 "Schedule Event" at bounding box center [663, 174] width 768 height 35
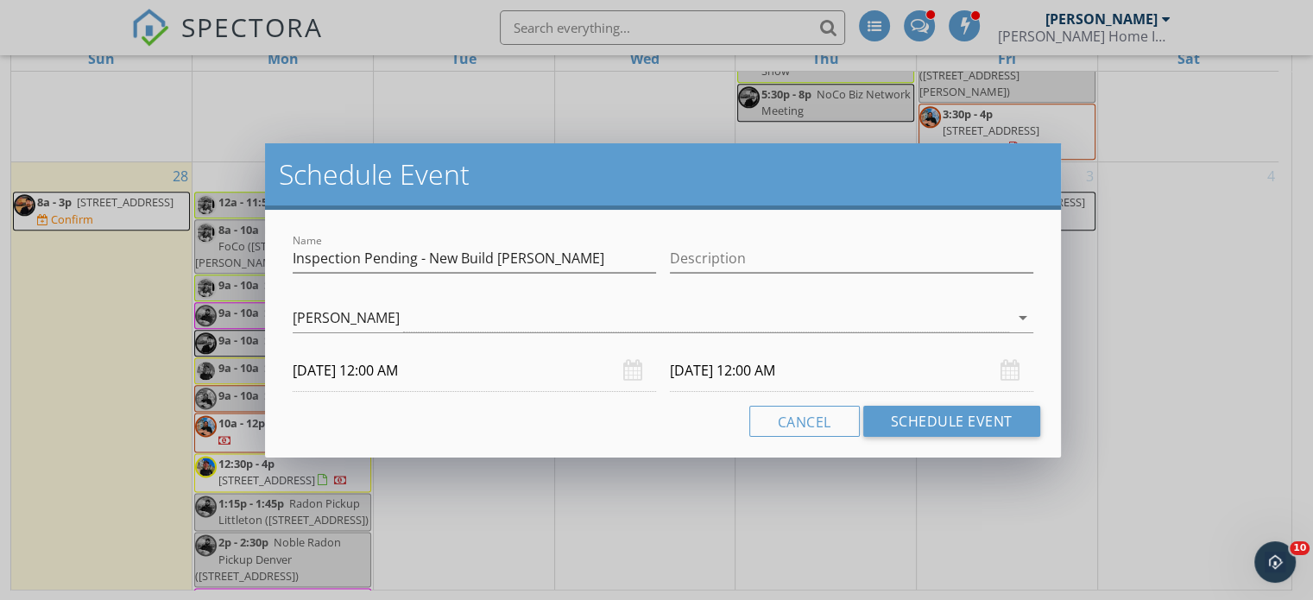
click at [480, 372] on input "09/30/2025 12:00 AM" at bounding box center [474, 371] width 363 height 42
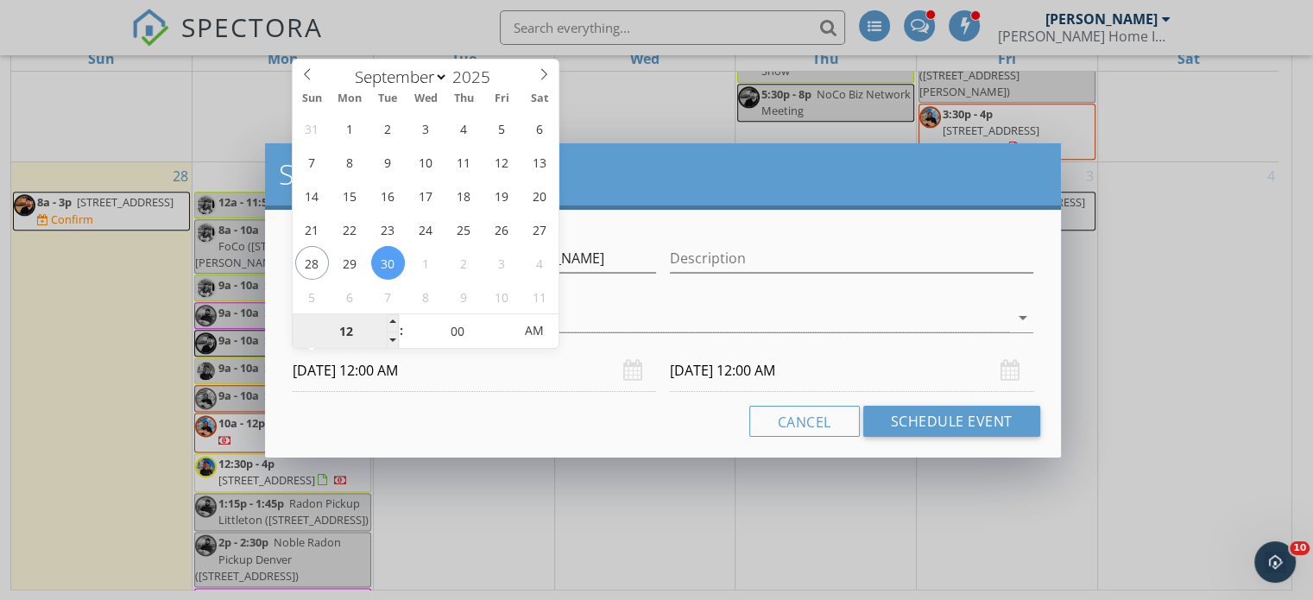
click at [347, 331] on input "12" at bounding box center [346, 331] width 106 height 35
type input "08"
type input "09/30/2025 8:00 AM"
drag, startPoint x: 510, startPoint y: 413, endPoint x: 743, endPoint y: 381, distance: 235.3
click at [514, 413] on div "Cancel Schedule Event" at bounding box center [663, 421] width 754 height 31
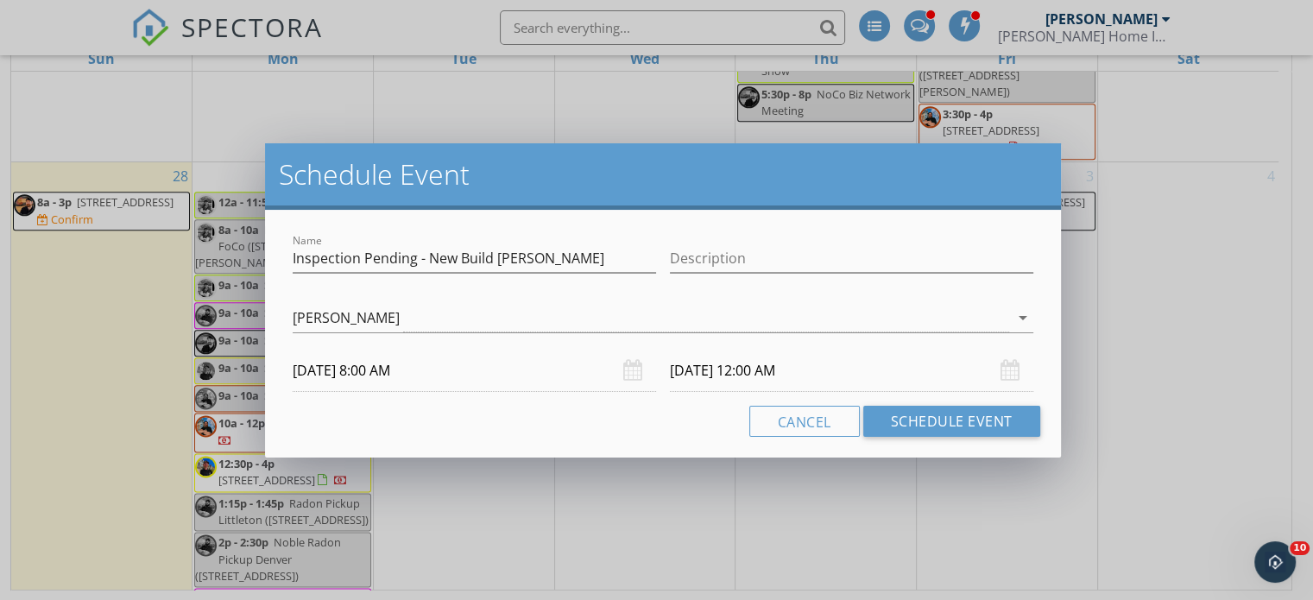
type input "08"
type input "10/01/2025 8:00 AM"
click at [763, 370] on input "10/01/2025 8:00 AM" at bounding box center [851, 371] width 363 height 42
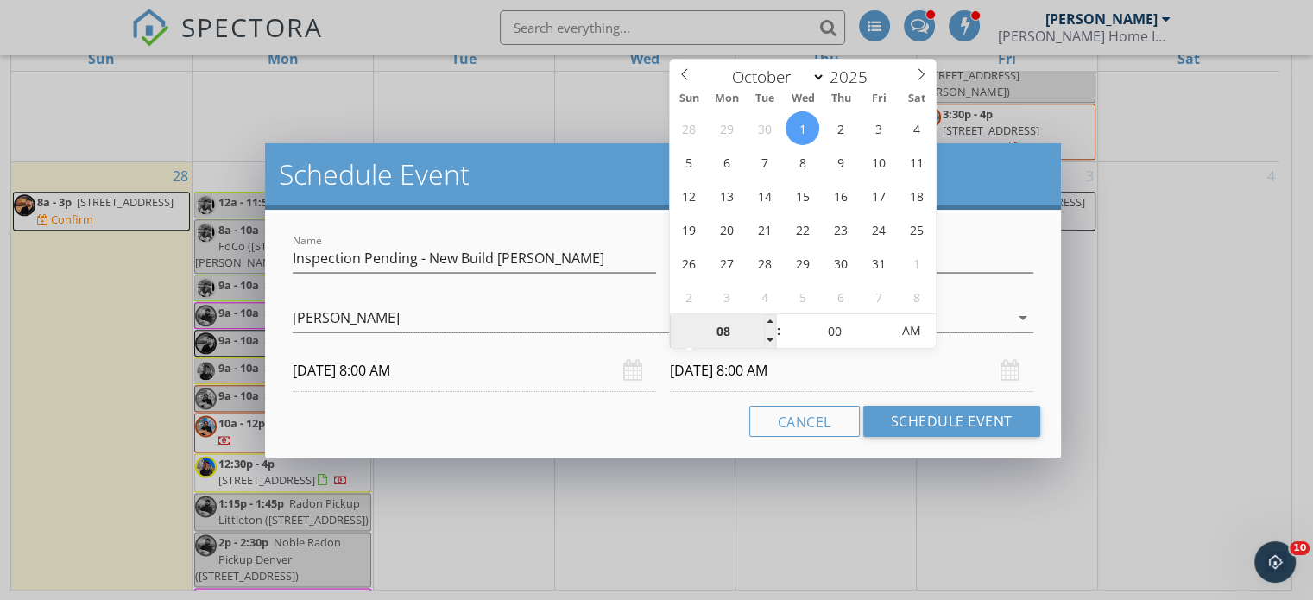
click at [724, 331] on input "08" at bounding box center [723, 331] width 106 height 35
type input "11"
type input "10/01/2025 11:00 AM"
click at [833, 330] on input "00" at bounding box center [834, 331] width 106 height 35
type input "30"
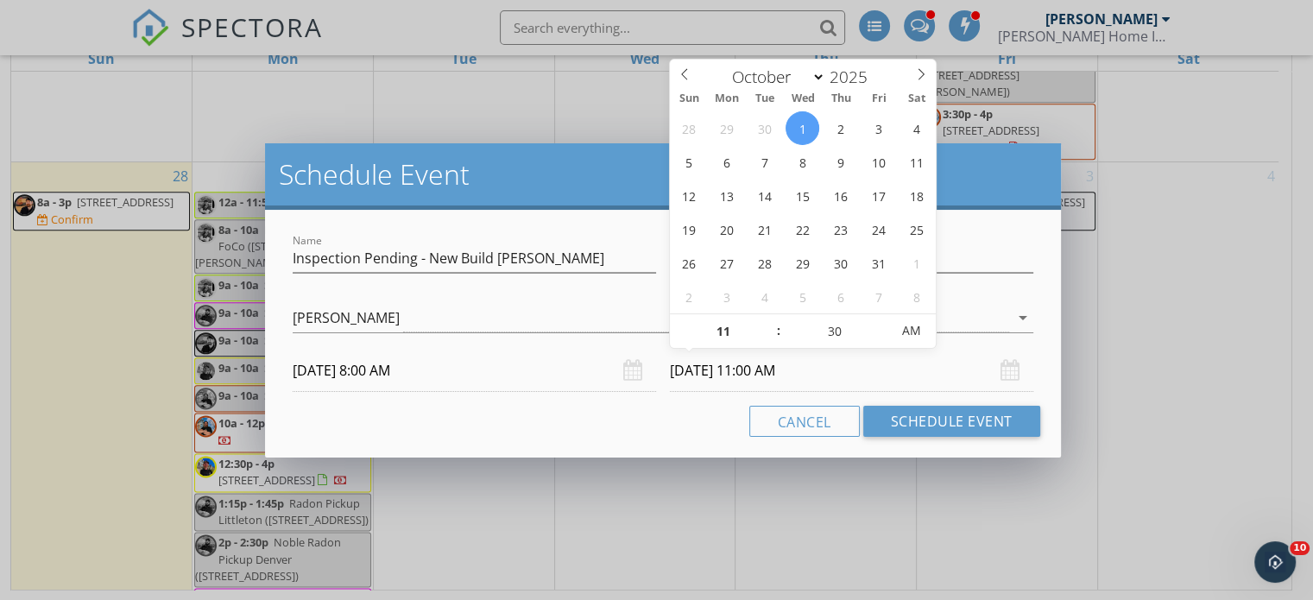
type input "10/01/2025 11:30 AM"
click at [677, 425] on div "Cancel Schedule Event" at bounding box center [663, 421] width 754 height 31
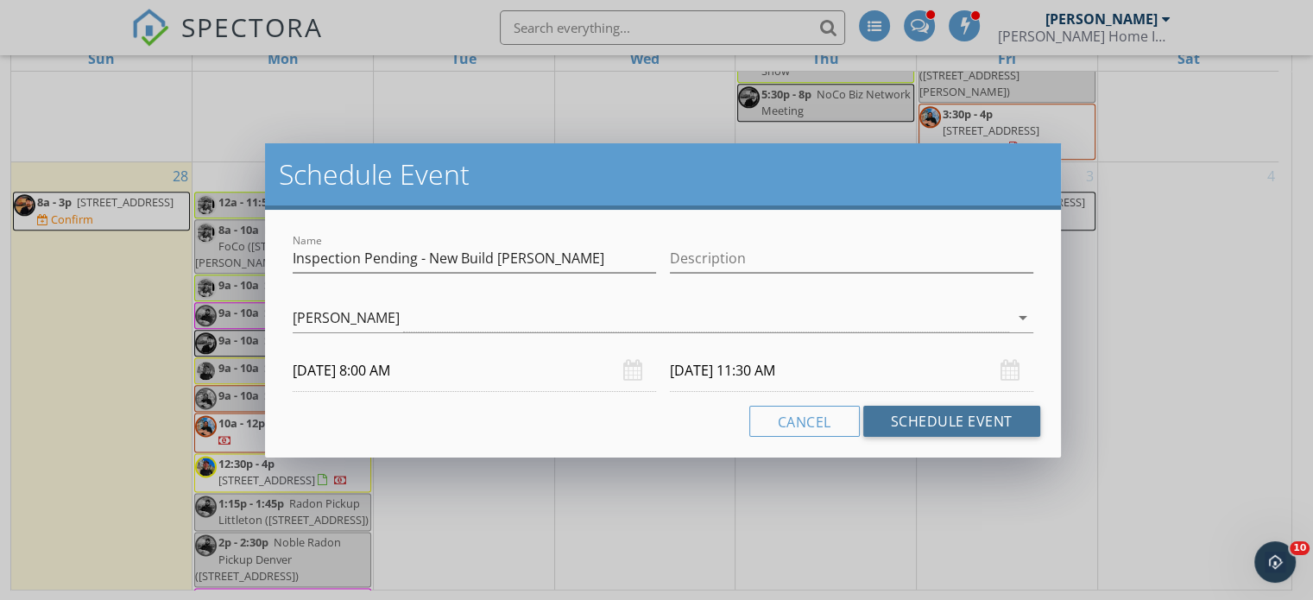
drag, startPoint x: 947, startPoint y: 419, endPoint x: 1155, endPoint y: 375, distance: 212.4
click at [949, 419] on button "Schedule Event" at bounding box center [951, 421] width 177 height 31
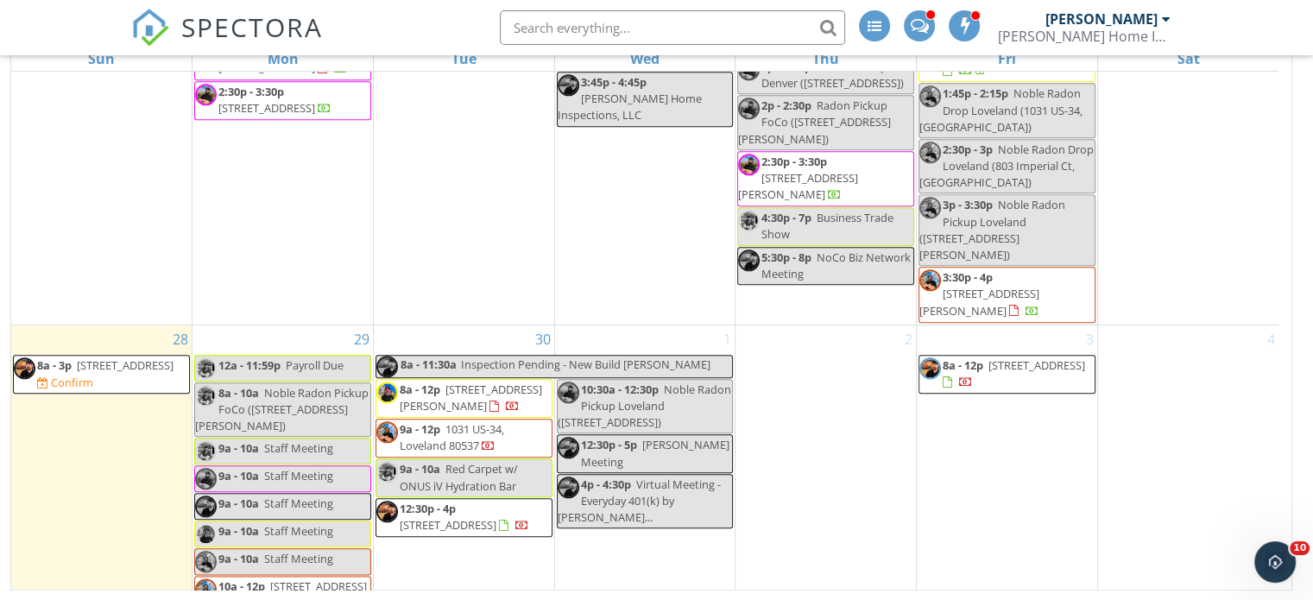
scroll to position [1963, 0]
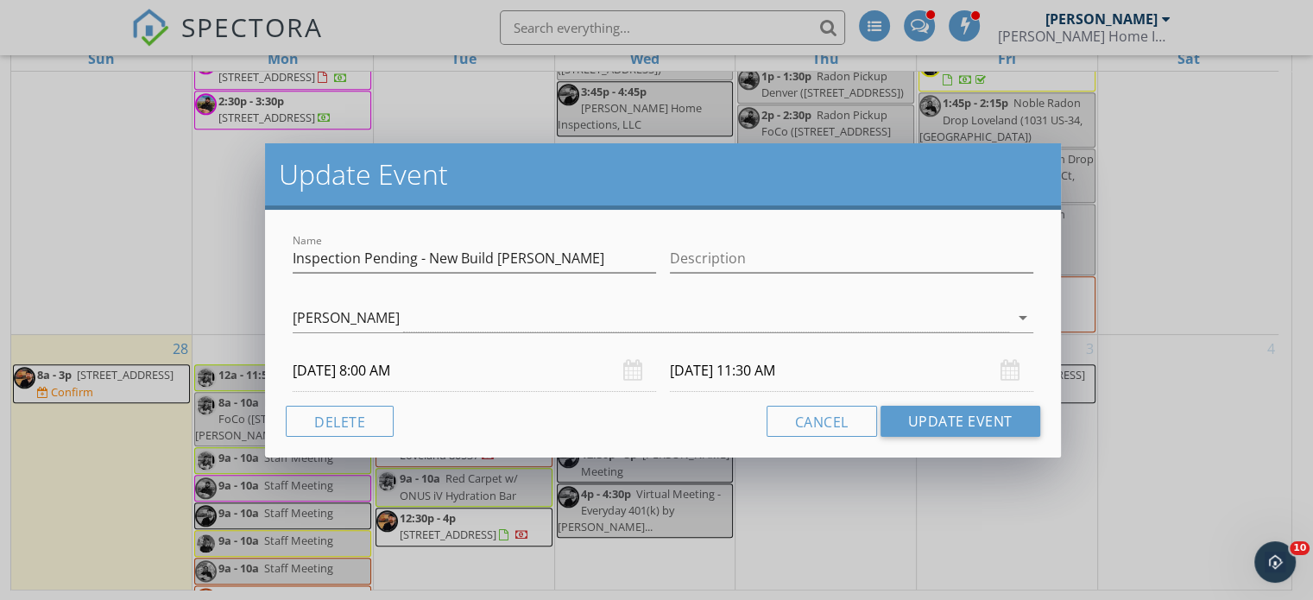
click at [739, 378] on input "10/01/2025 11:30 AM" at bounding box center [851, 371] width 363 height 42
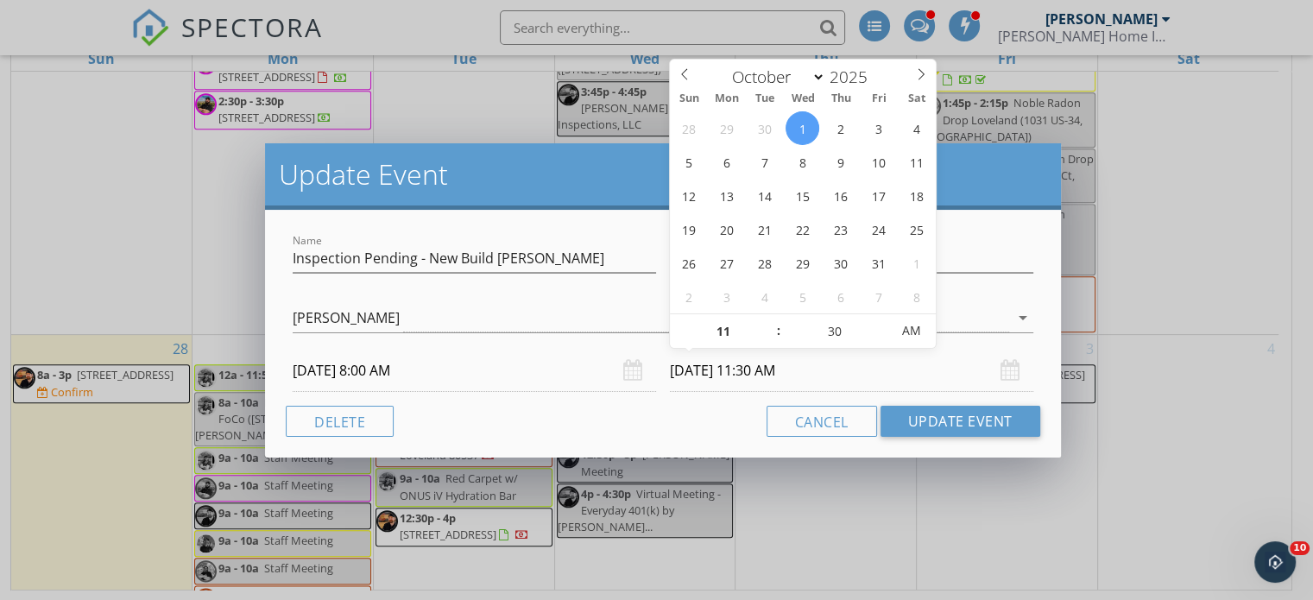
click at [651, 413] on div "Cancel Update Event" at bounding box center [663, 421] width 754 height 31
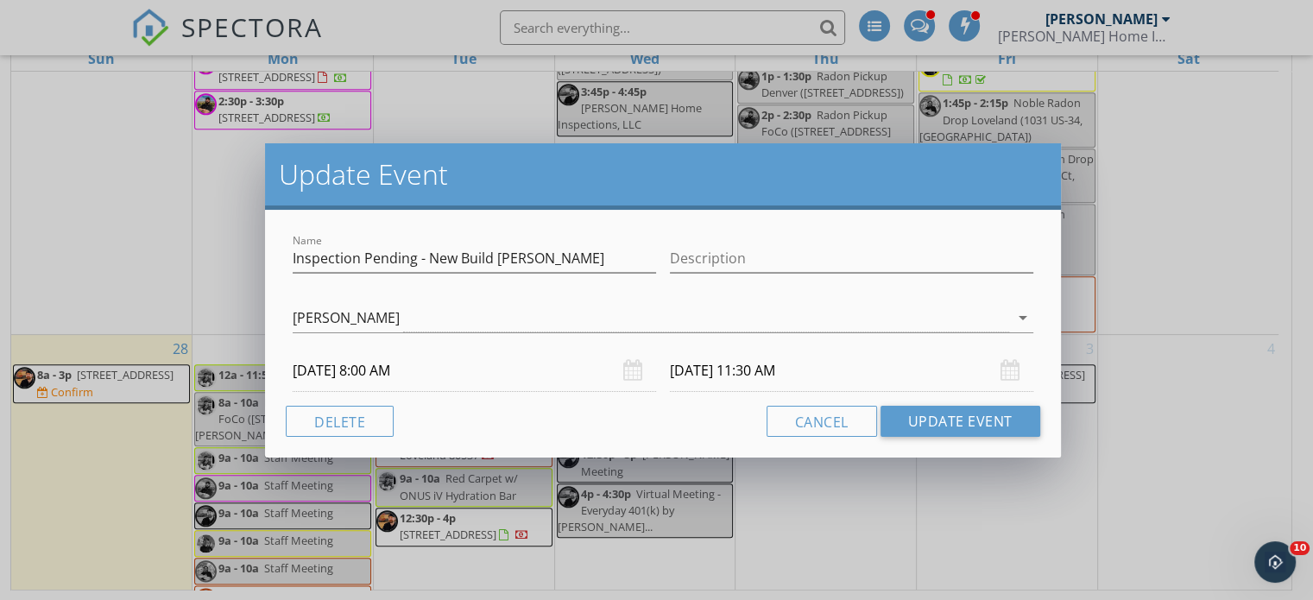
click at [739, 371] on input "10/01/2025 11:30 AM" at bounding box center [851, 371] width 363 height 42
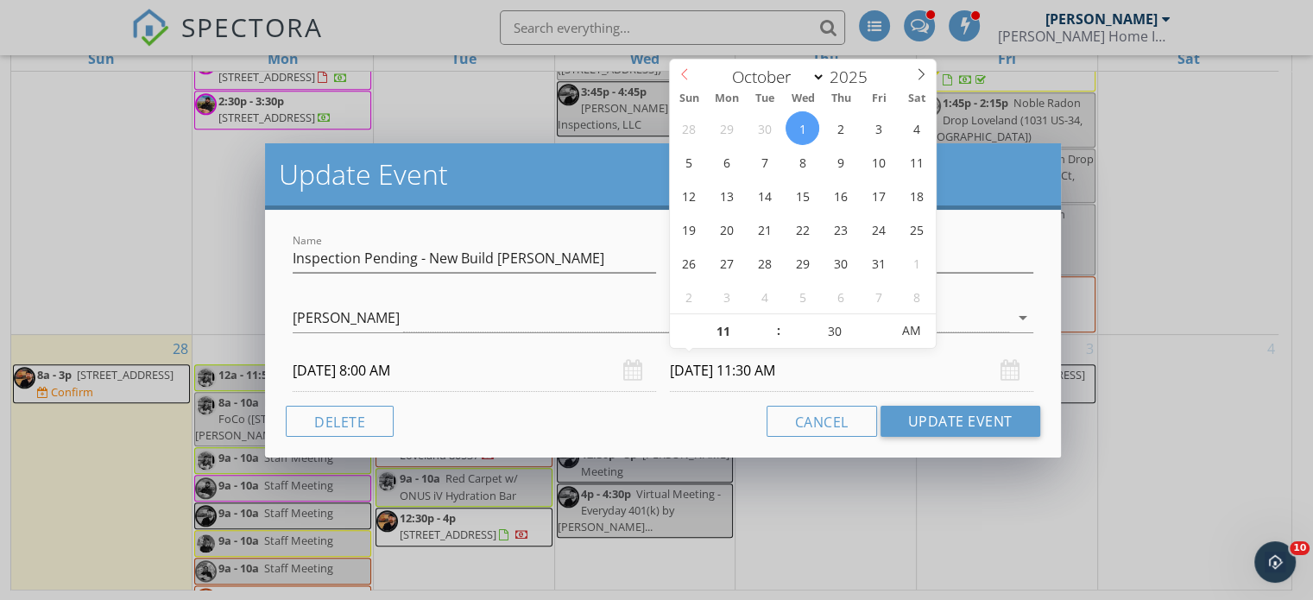
select select "8"
click at [690, 79] on icon at bounding box center [684, 74] width 12 height 12
type input "09/30/2025 11:30 AM"
click at [552, 403] on div "Name Inspection Pending - New Build Brianna Beans Description John Lockhart Mat…" at bounding box center [663, 334] width 796 height 248
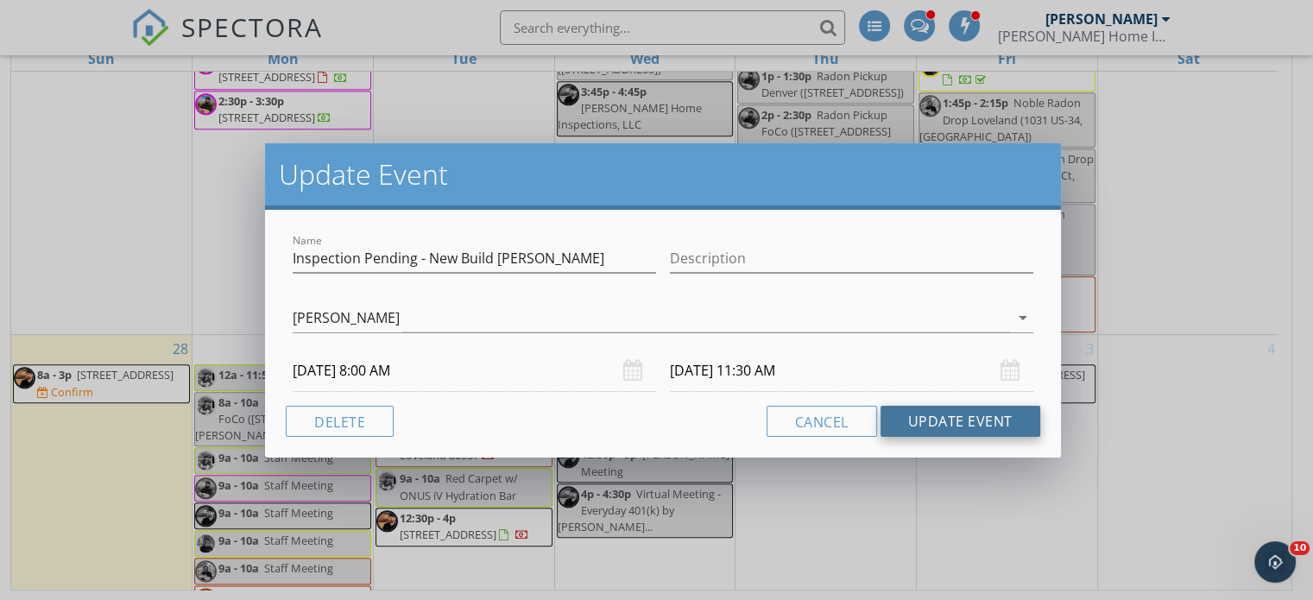
click at [963, 422] on button "Update Event" at bounding box center [960, 421] width 160 height 31
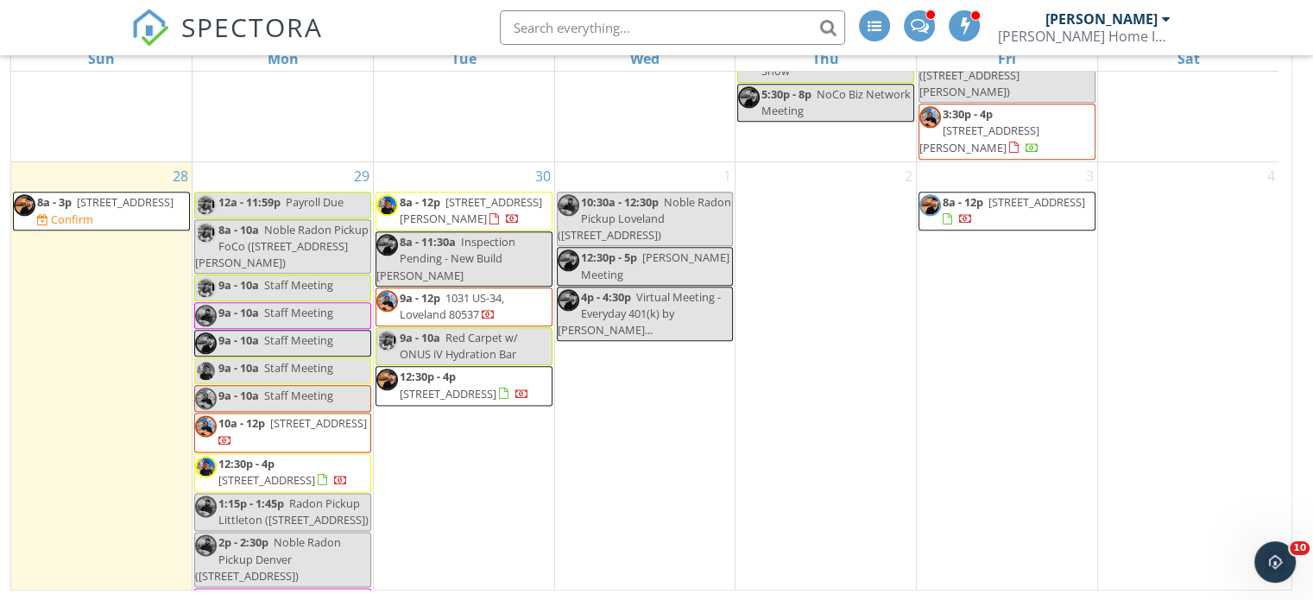
scroll to position [2049, 0]
